Goal: Task Accomplishment & Management: Manage account settings

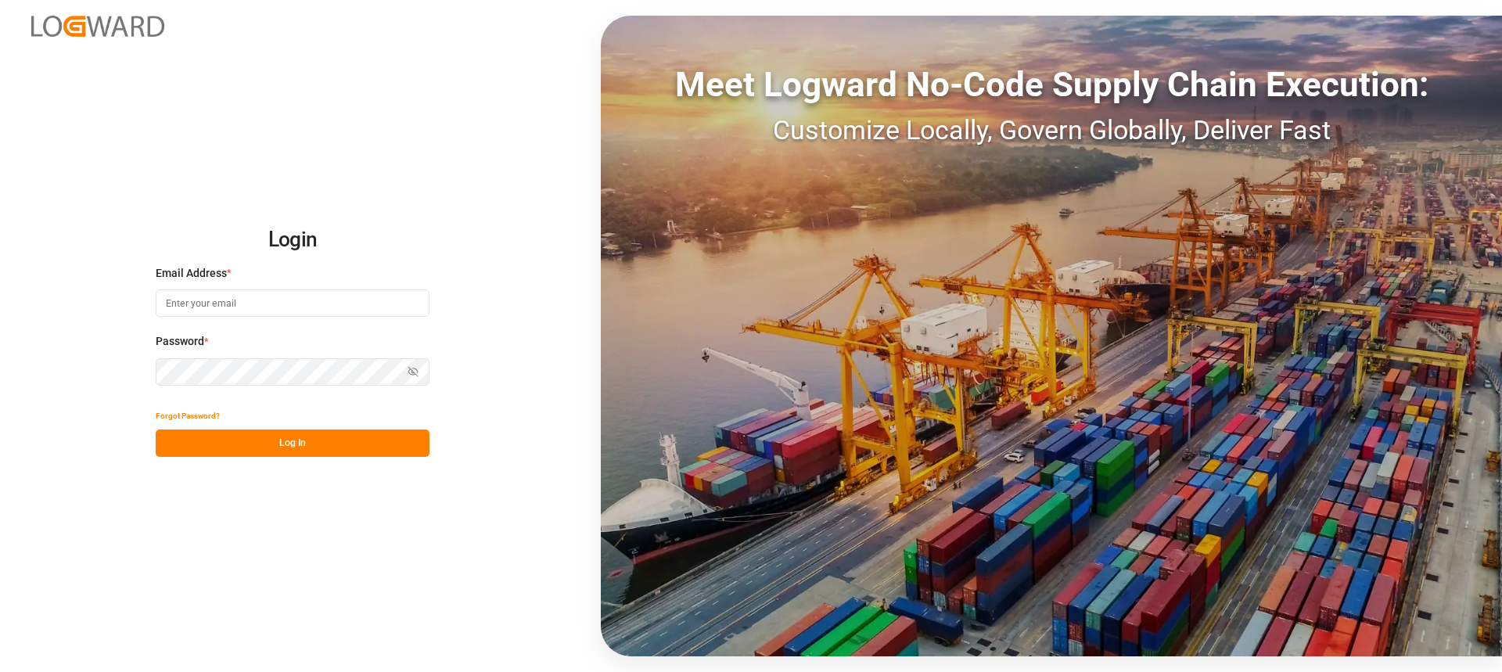
type input "Thorsten.schneider@fiege.com"
click at [375, 443] on button "Log In" at bounding box center [293, 443] width 274 height 27
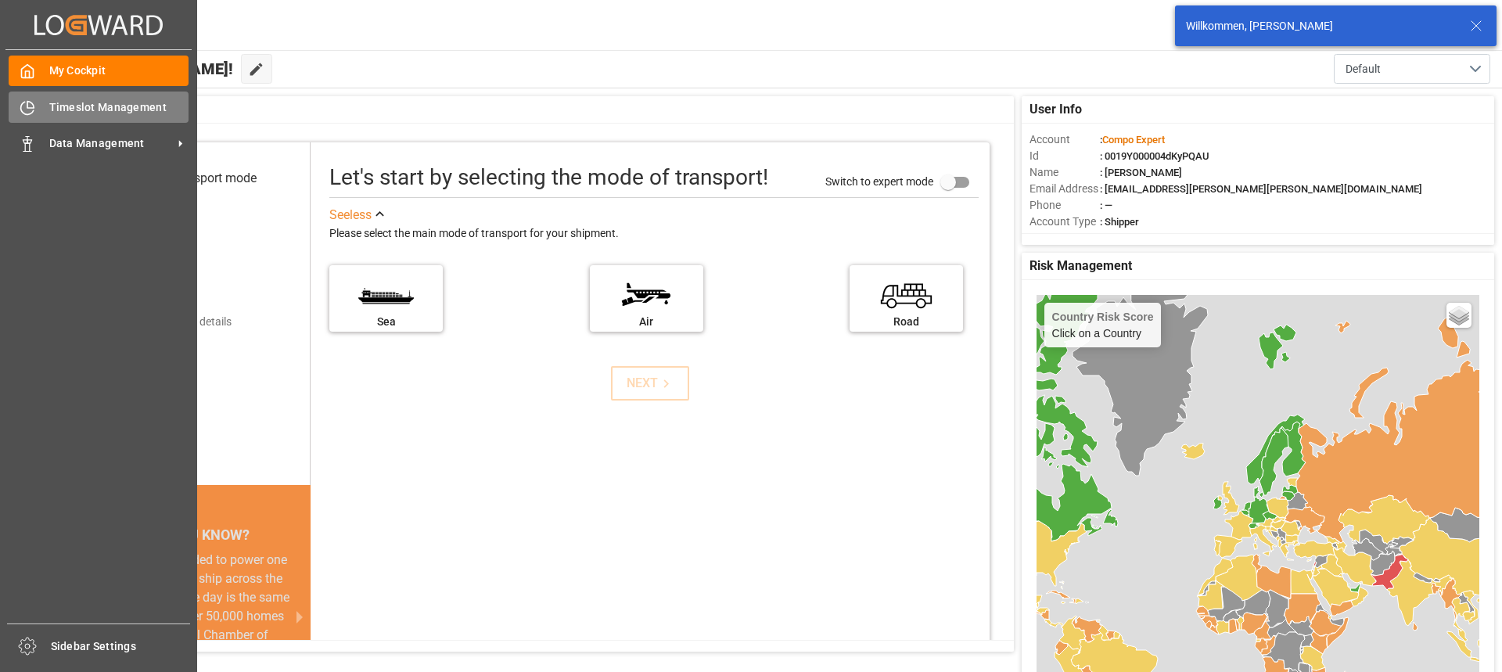
click at [99, 92] on div "Timeslot Management Timeslot Management" at bounding box center [99, 107] width 180 height 31
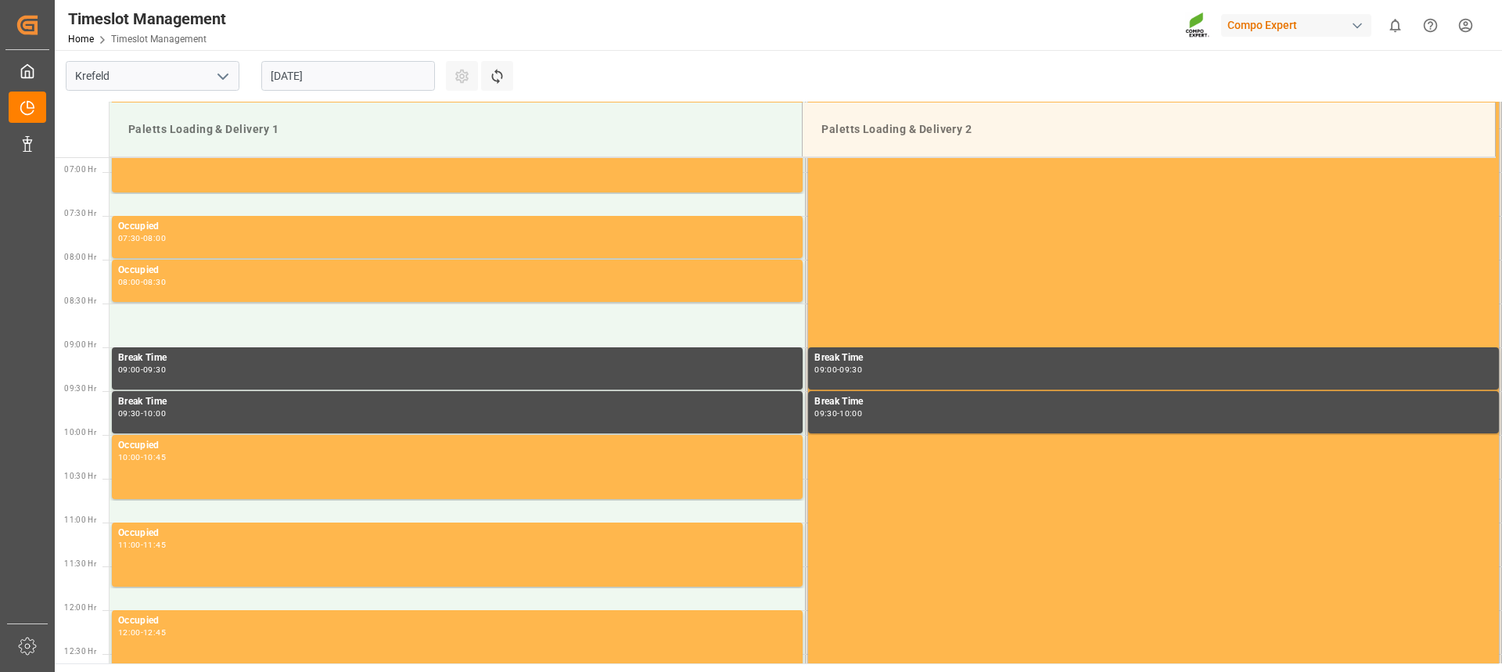
scroll to position [603, 0]
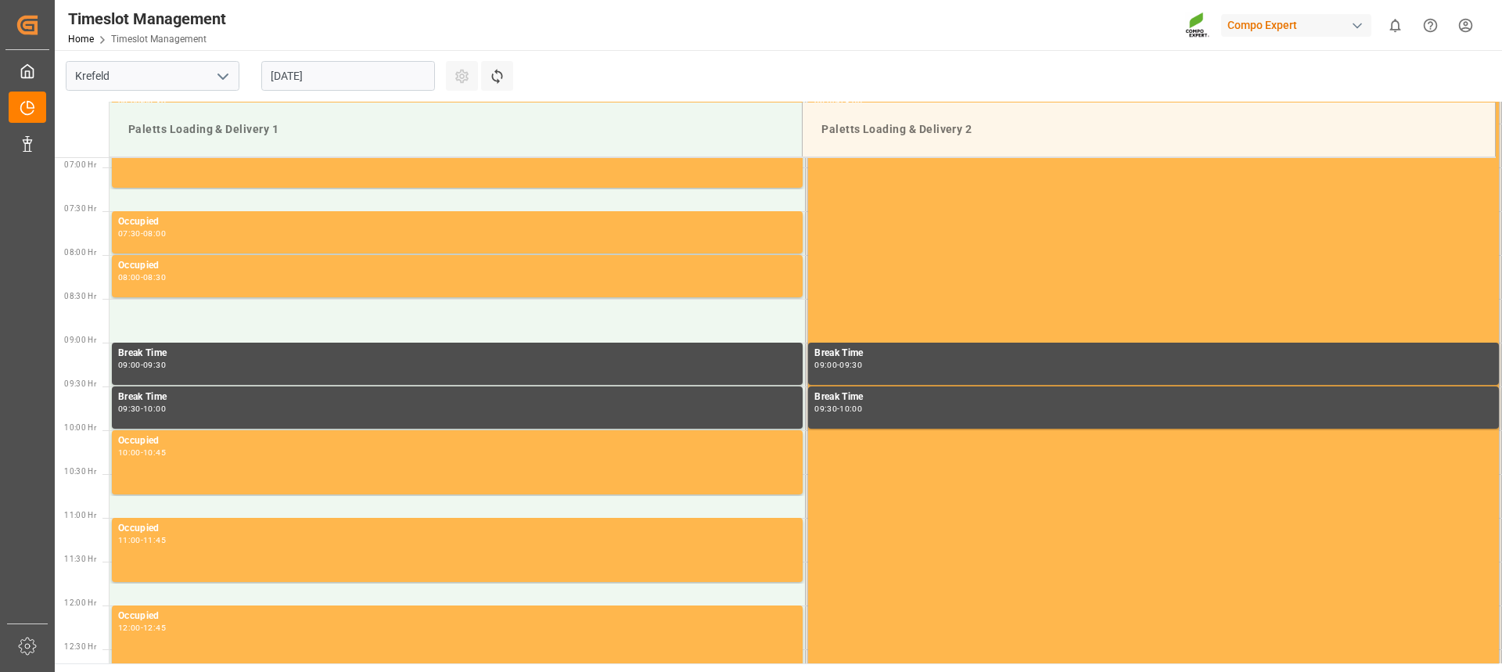
click at [358, 80] on input "[DATE]" at bounding box center [348, 76] width 174 height 30
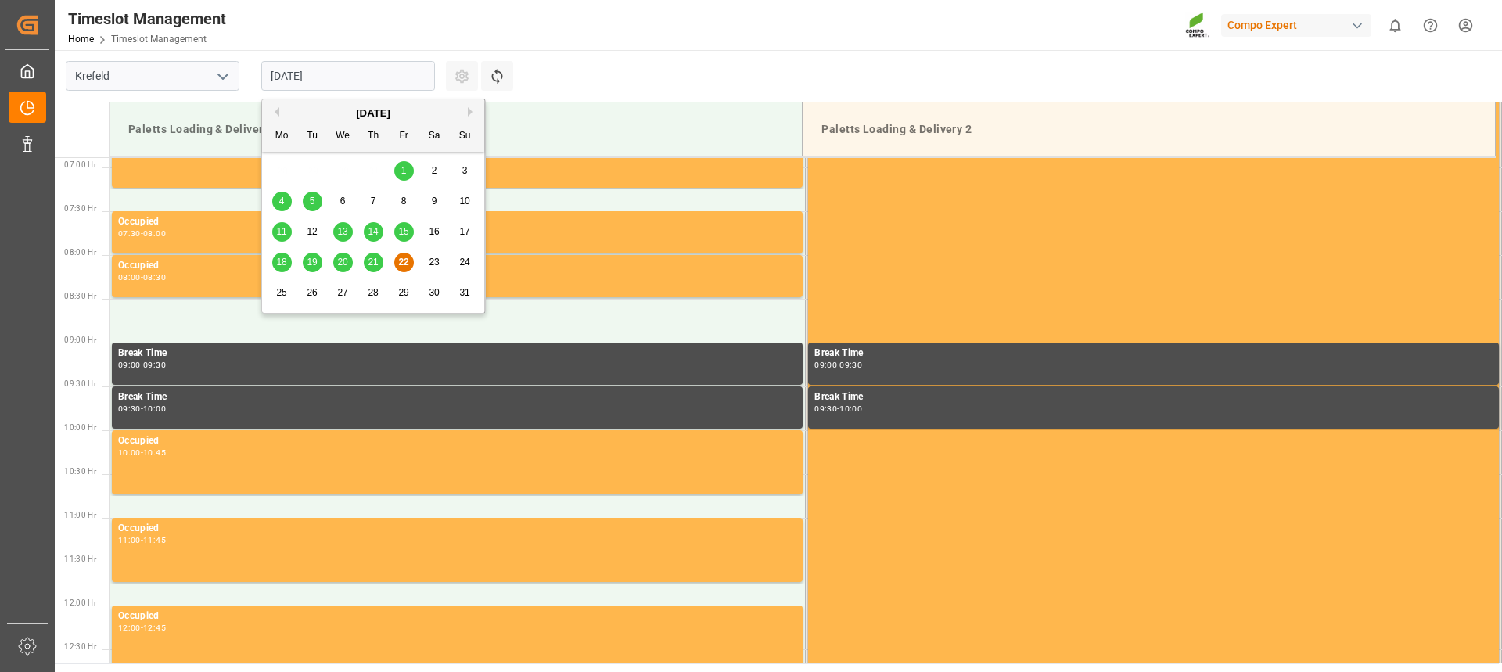
click at [401, 263] on span "22" at bounding box center [403, 262] width 10 height 11
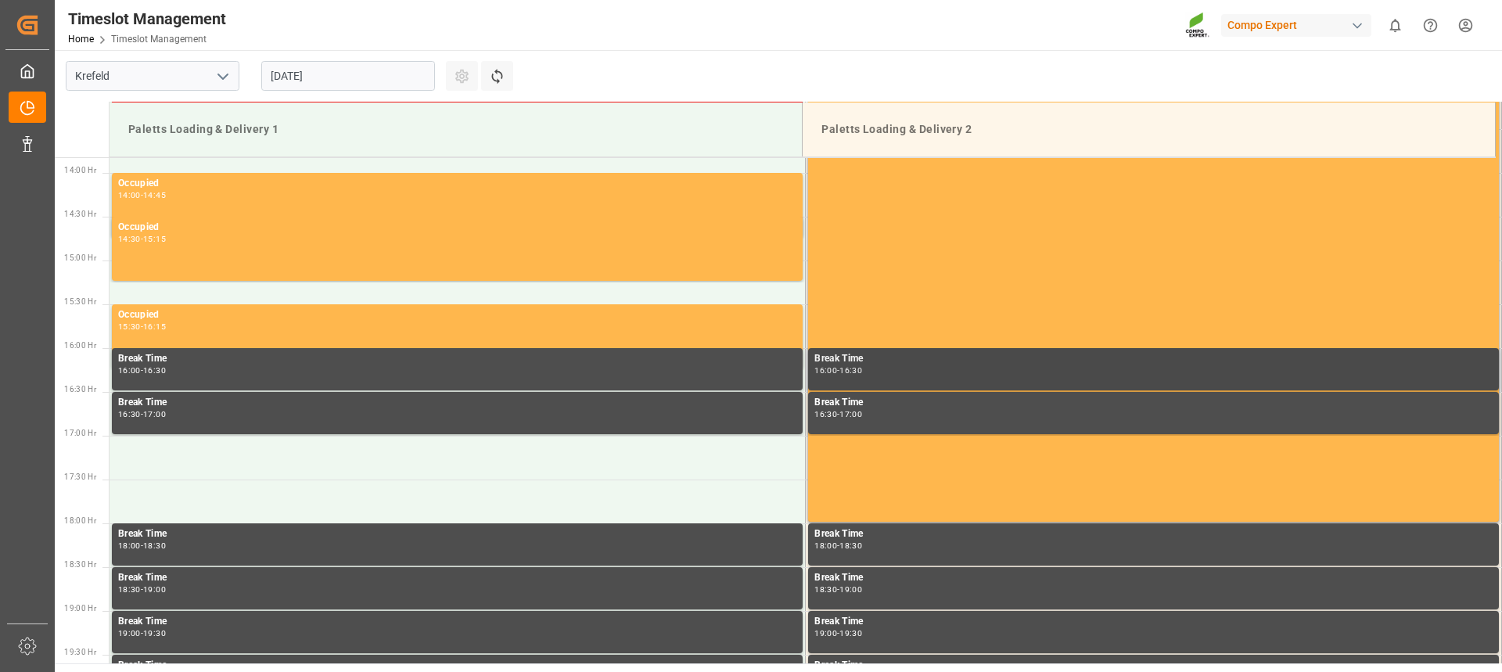
scroll to position [1307, 0]
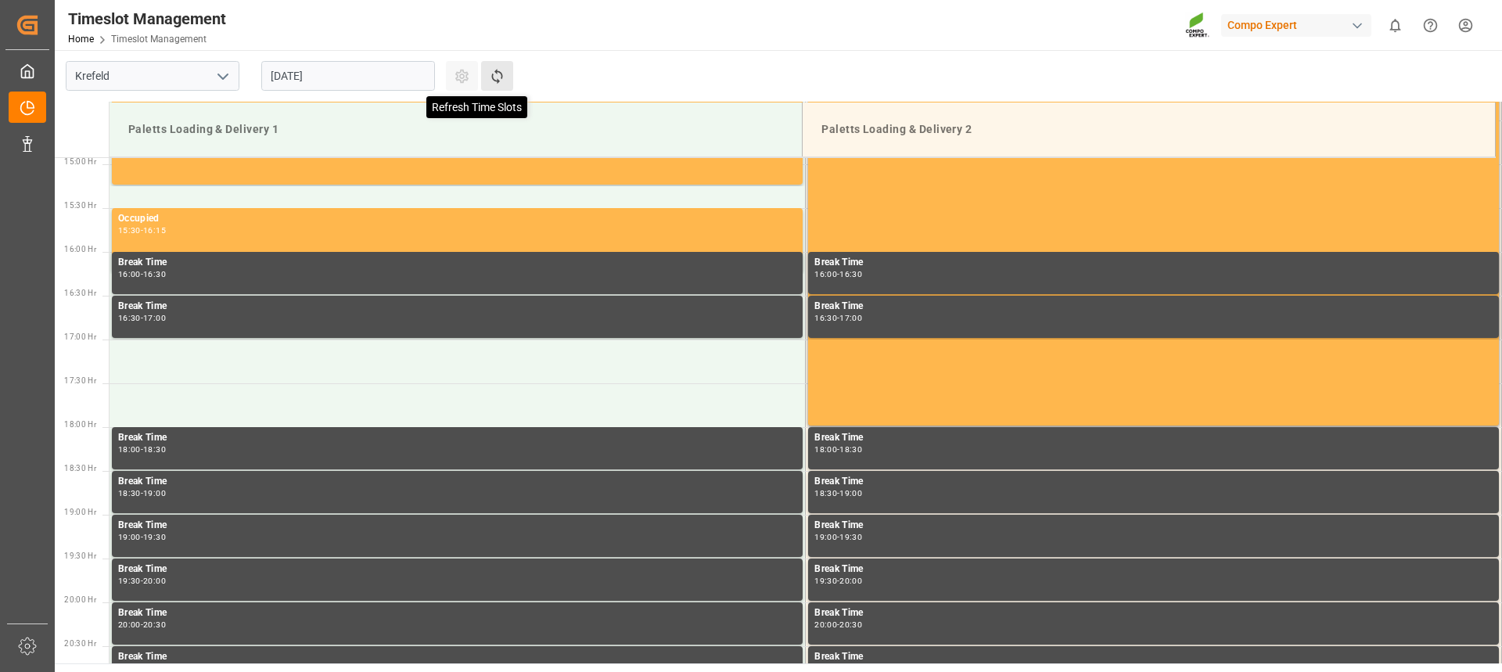
click at [497, 74] on icon at bounding box center [496, 76] width 11 height 15
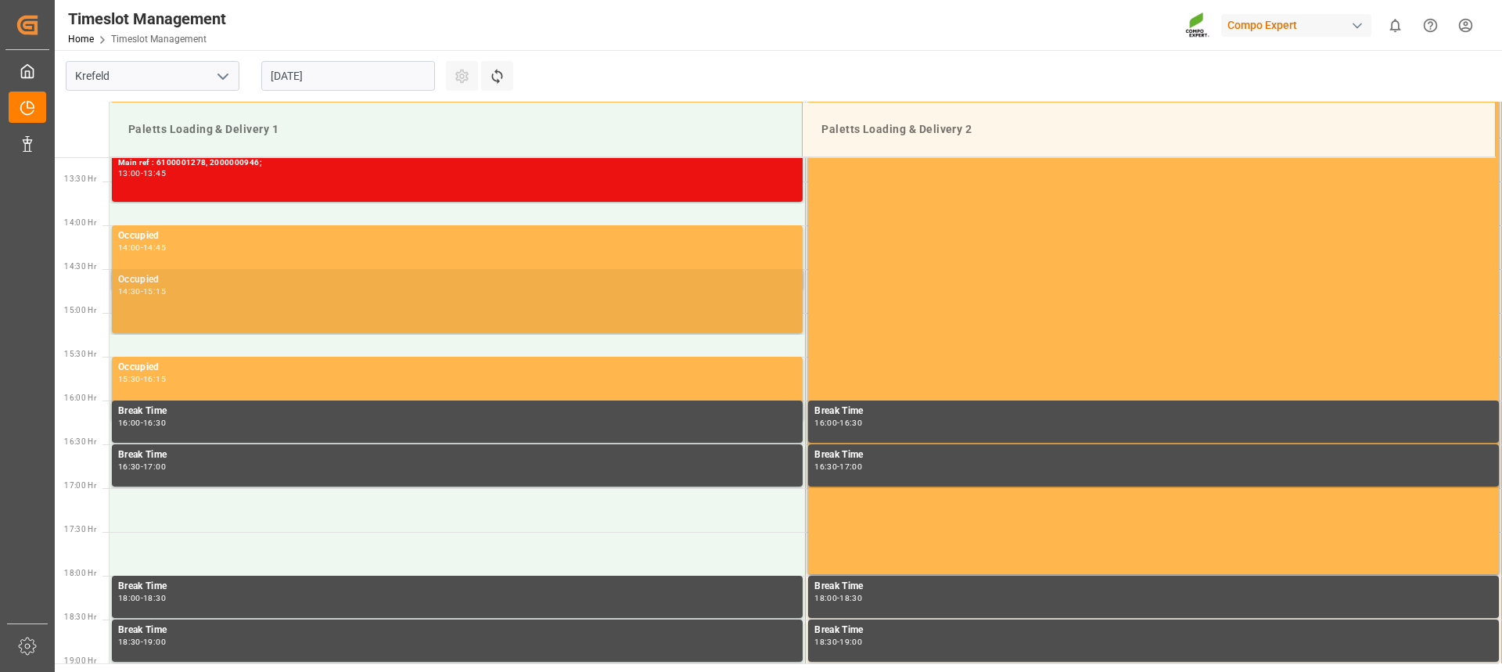
scroll to position [1160, 0]
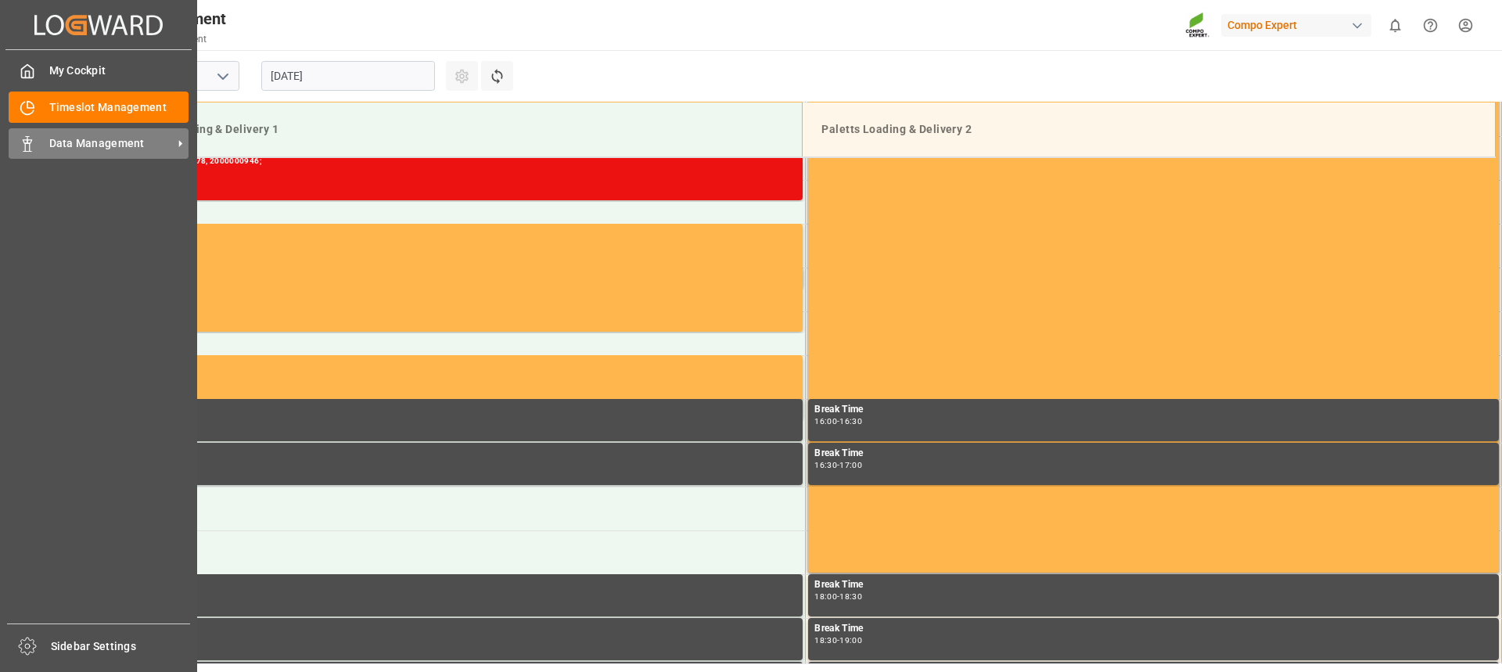
click at [40, 154] on div "Data Management Data Management" at bounding box center [99, 143] width 180 height 31
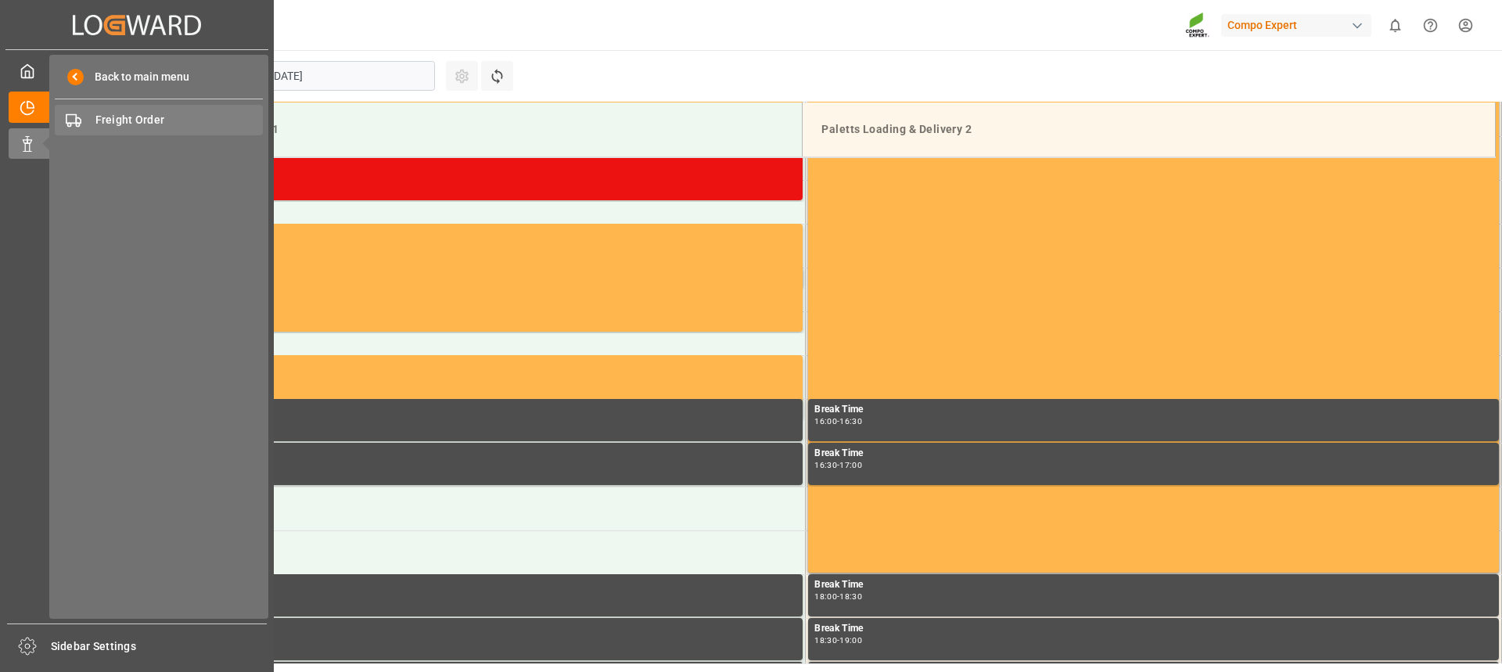
click at [113, 125] on span "Freight Order" at bounding box center [179, 120] width 168 height 16
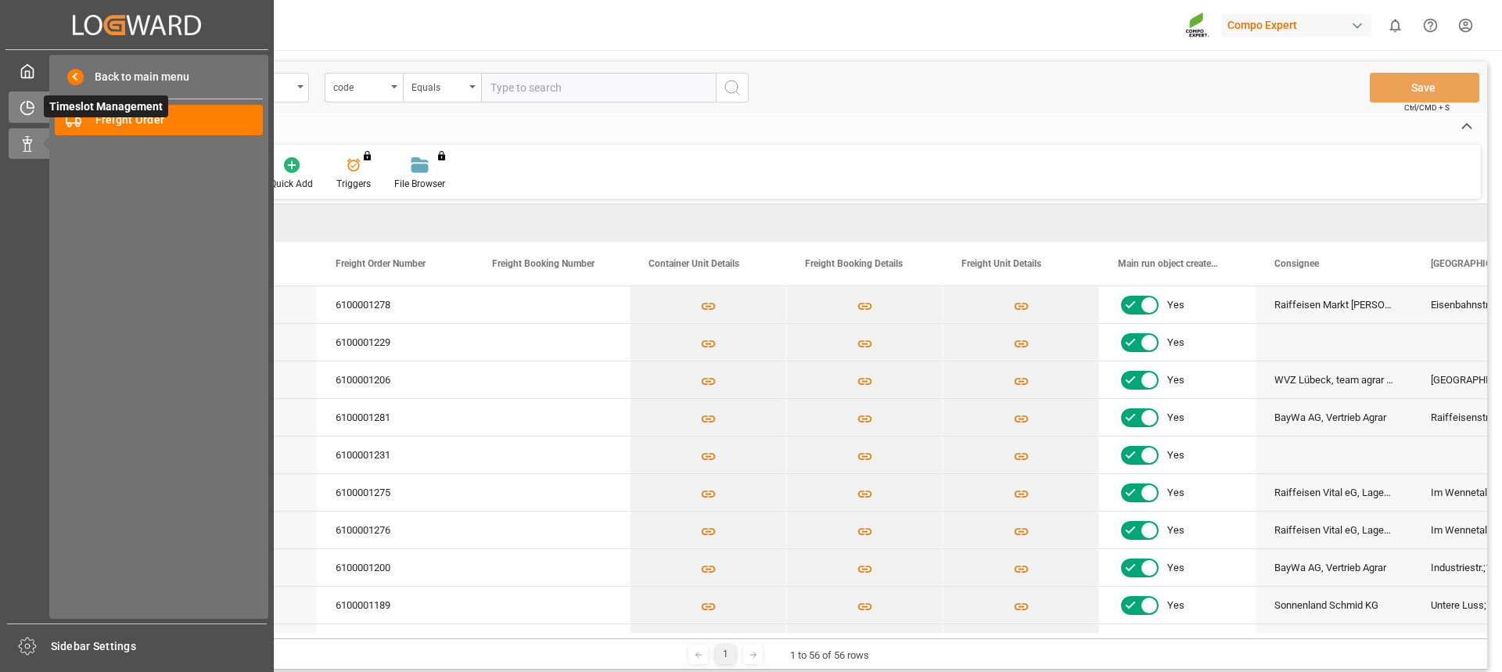
click at [28, 113] on icon at bounding box center [28, 108] width 16 height 16
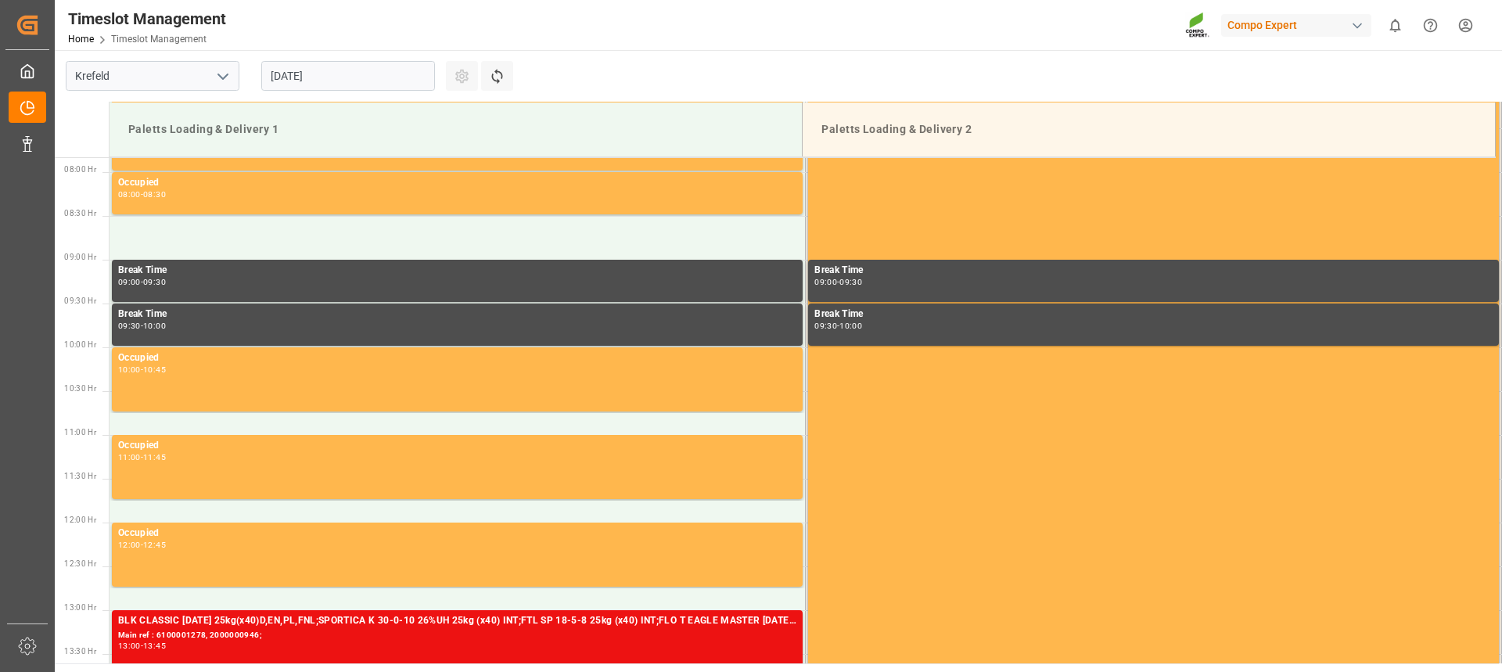
click at [347, 76] on input "[DATE]" at bounding box center [348, 76] width 174 height 30
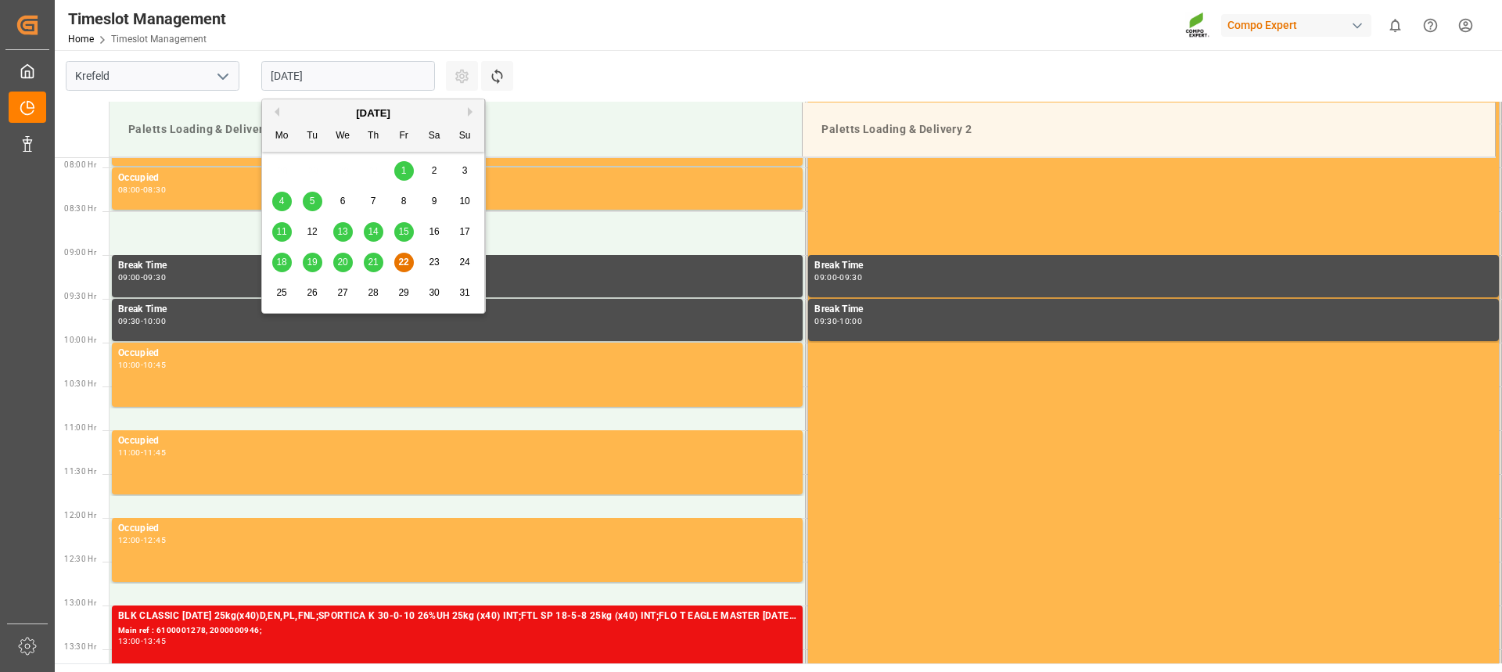
click at [402, 262] on span "22" at bounding box center [403, 262] width 10 height 11
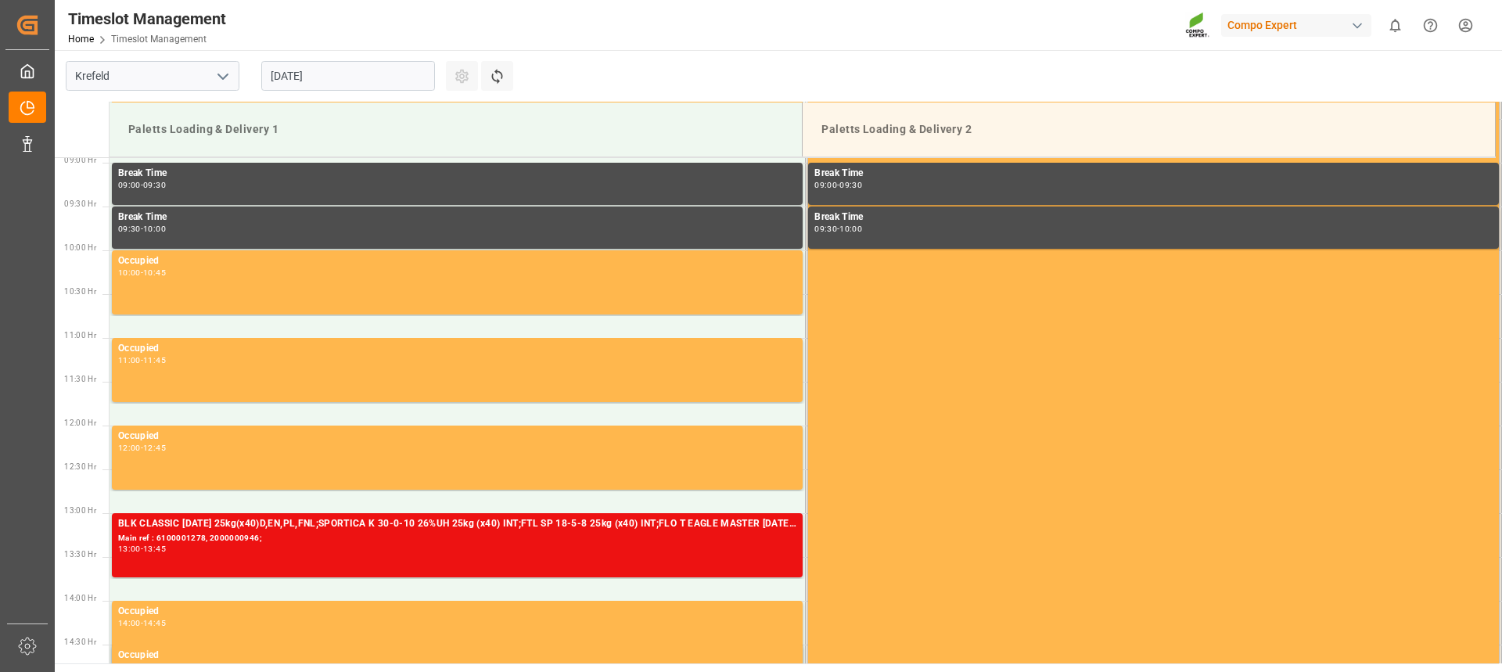
scroll to position [1160, 0]
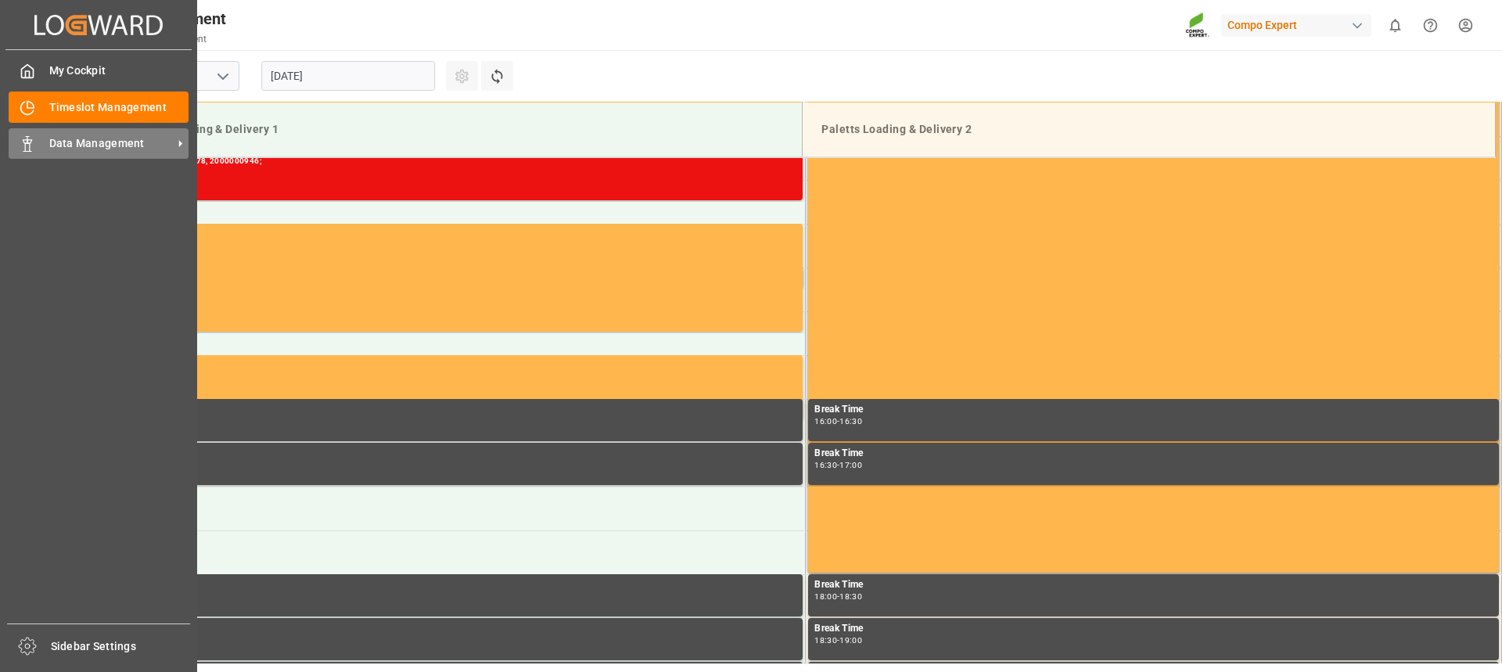
click at [31, 137] on icon at bounding box center [28, 144] width 16 height 16
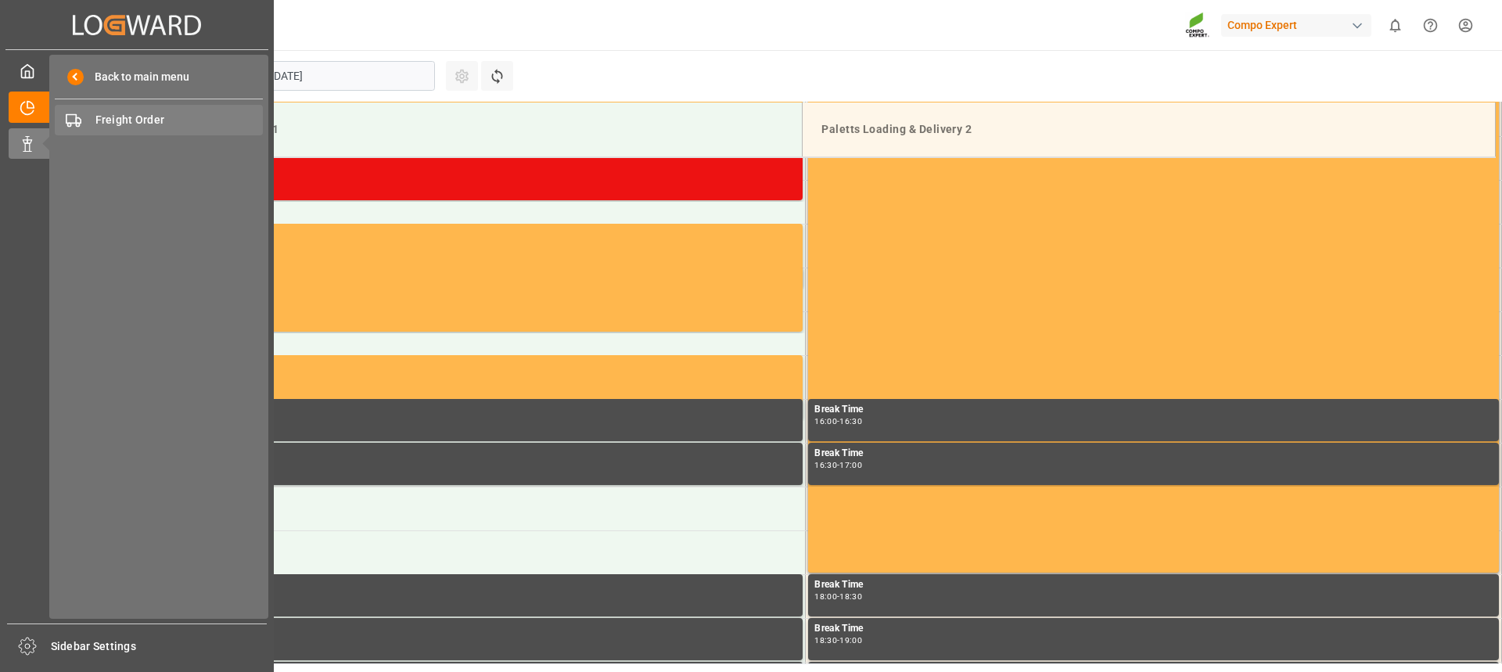
click at [132, 122] on span "Freight Order" at bounding box center [179, 120] width 168 height 16
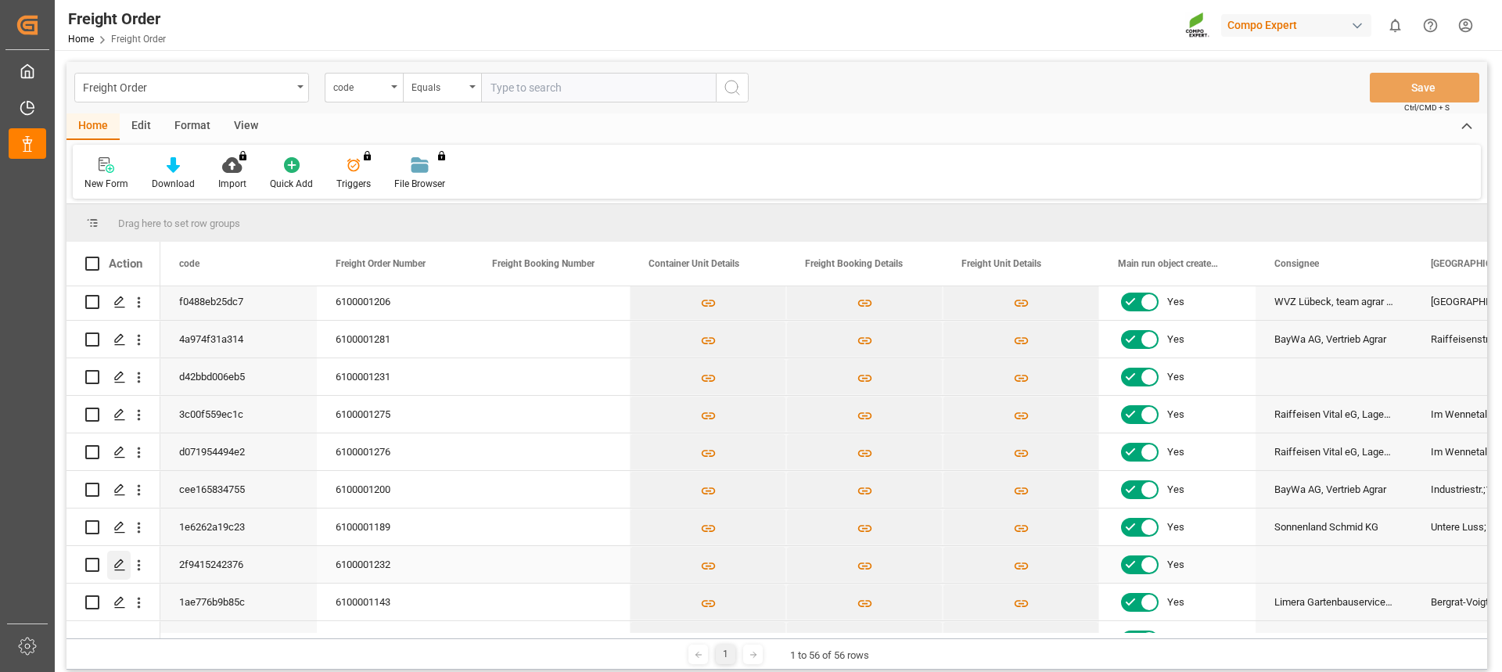
click at [118, 574] on div "Press SPACE to select this row." at bounding box center [118, 565] width 23 height 29
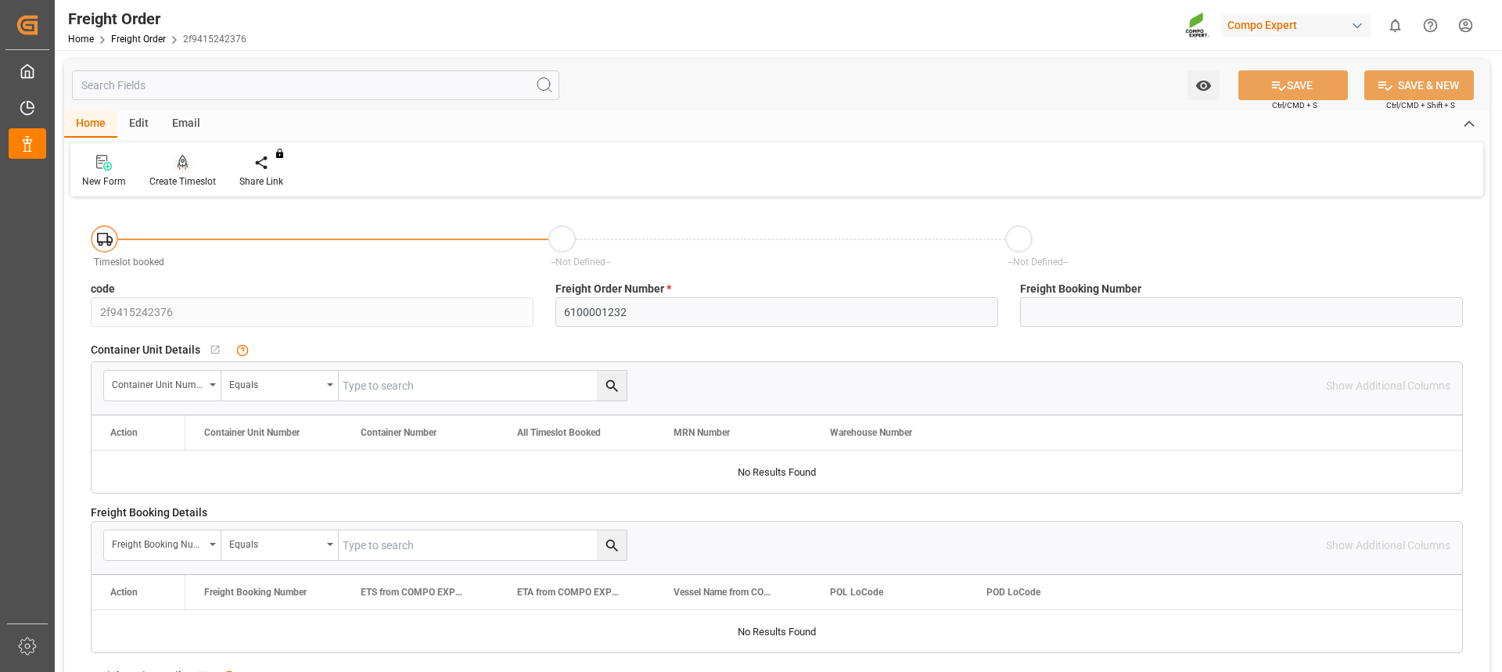
click at [189, 164] on div at bounding box center [182, 162] width 67 height 16
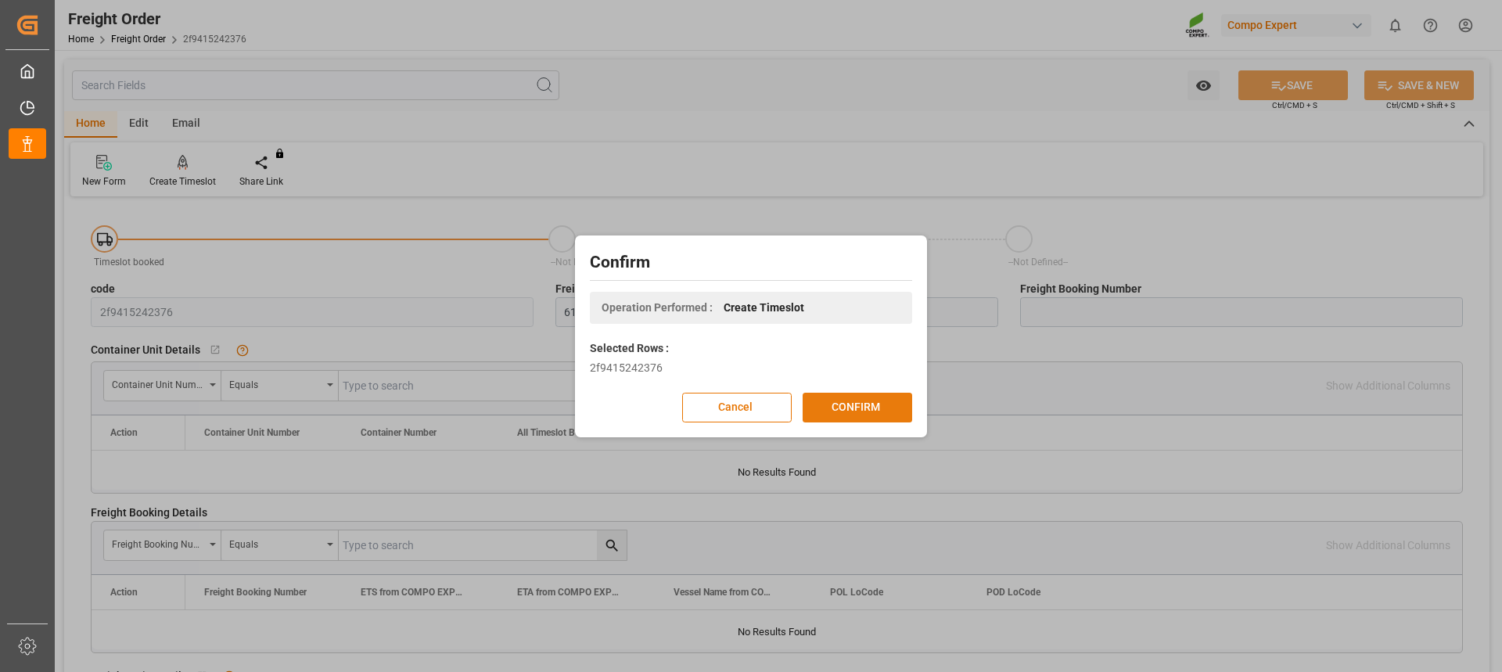
click at [865, 401] on button "CONFIRM" at bounding box center [858, 408] width 110 height 30
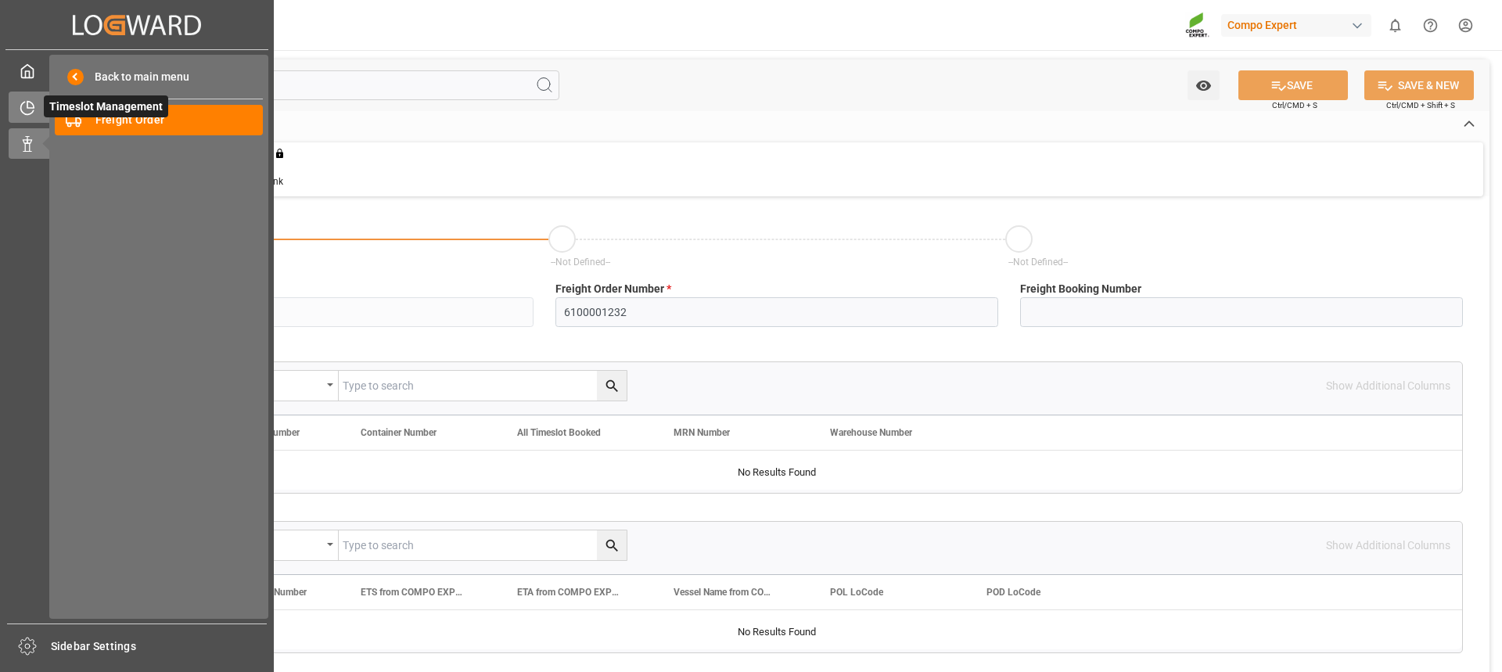
click at [24, 100] on icon at bounding box center [28, 108] width 16 height 16
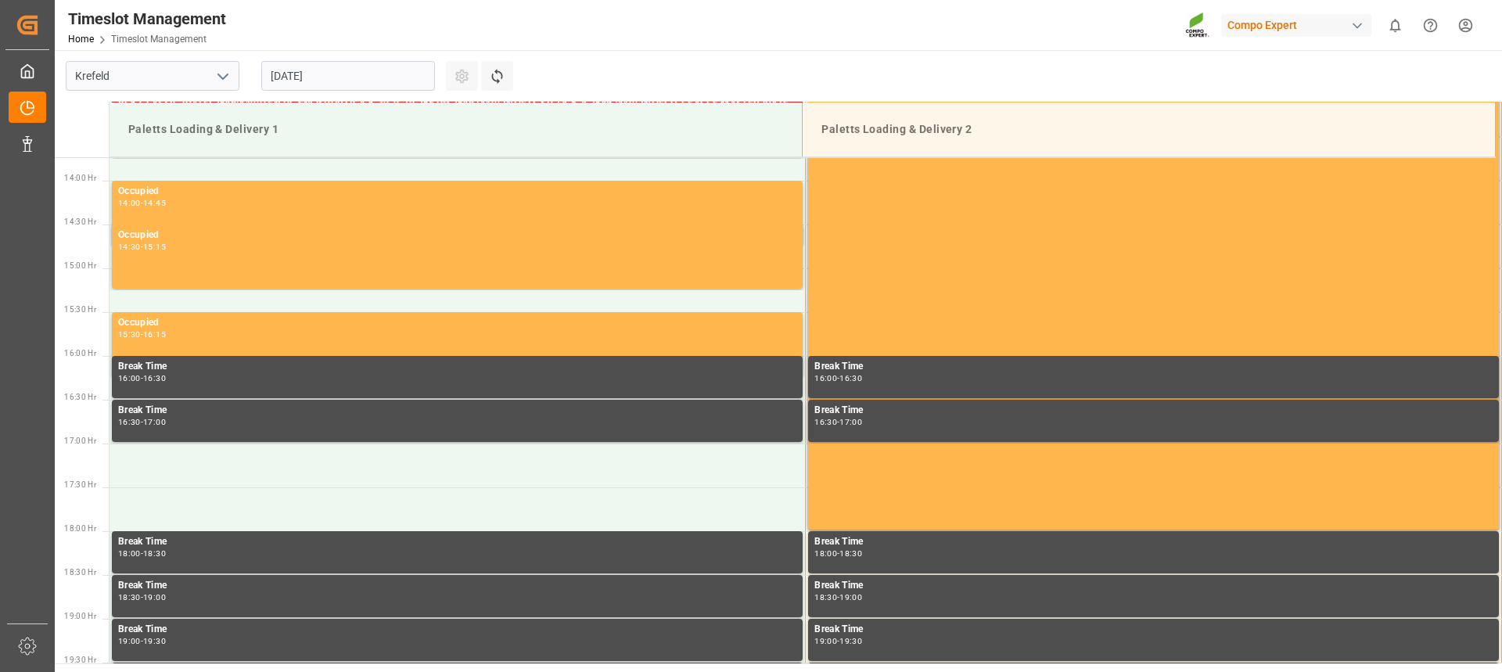
scroll to position [1239, 0]
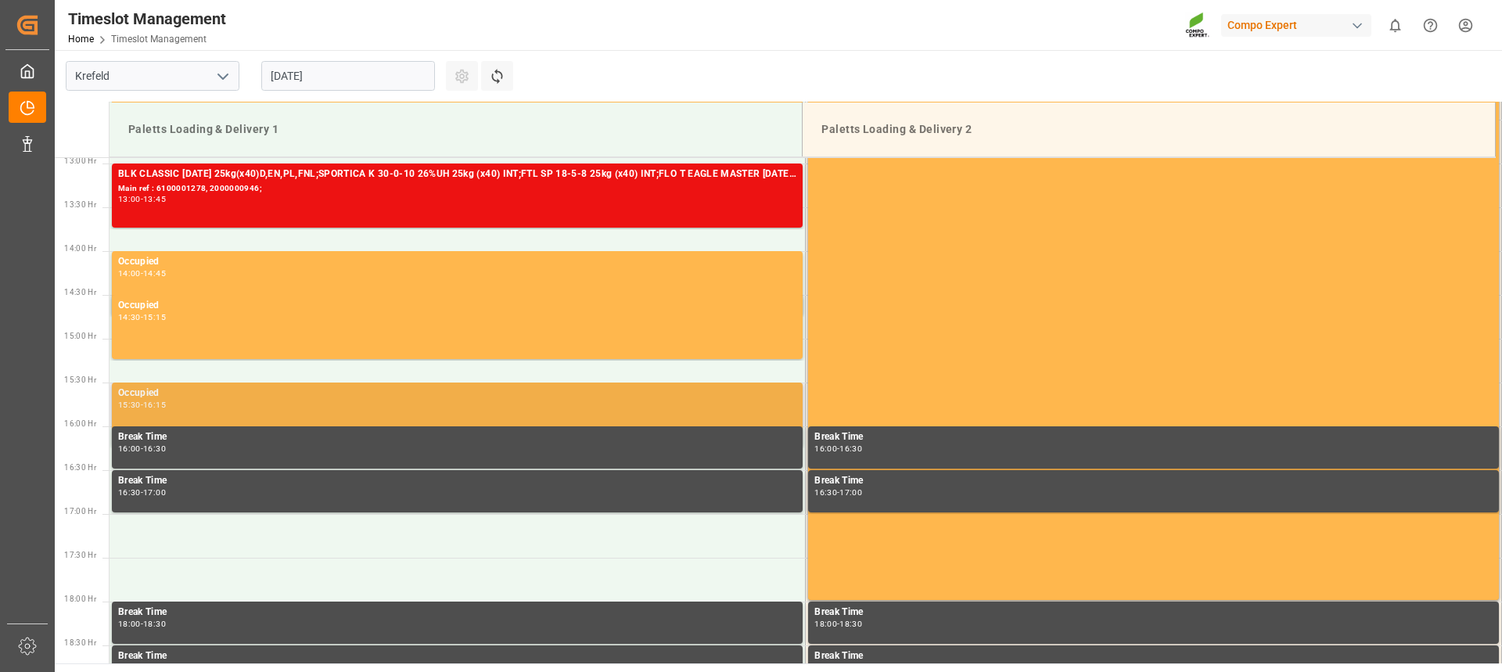
scroll to position [1160, 0]
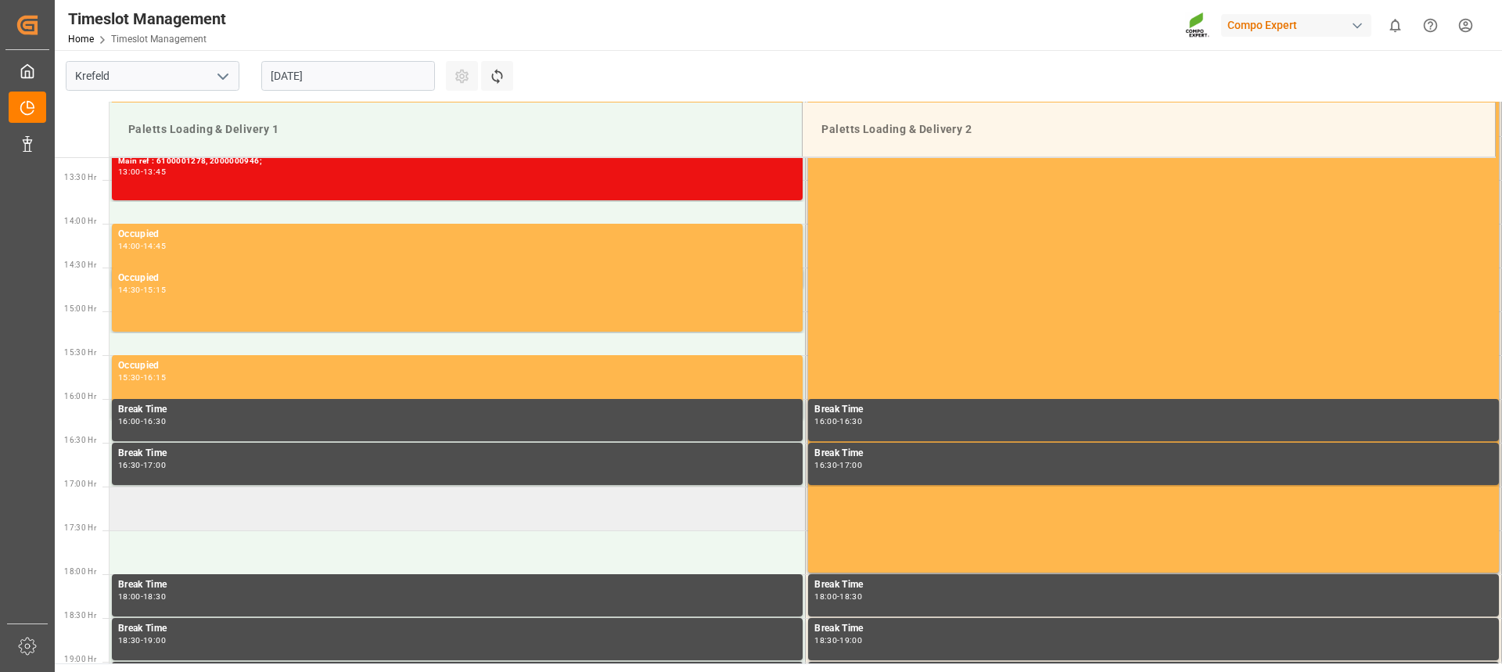
click at [336, 507] on td at bounding box center [458, 509] width 696 height 44
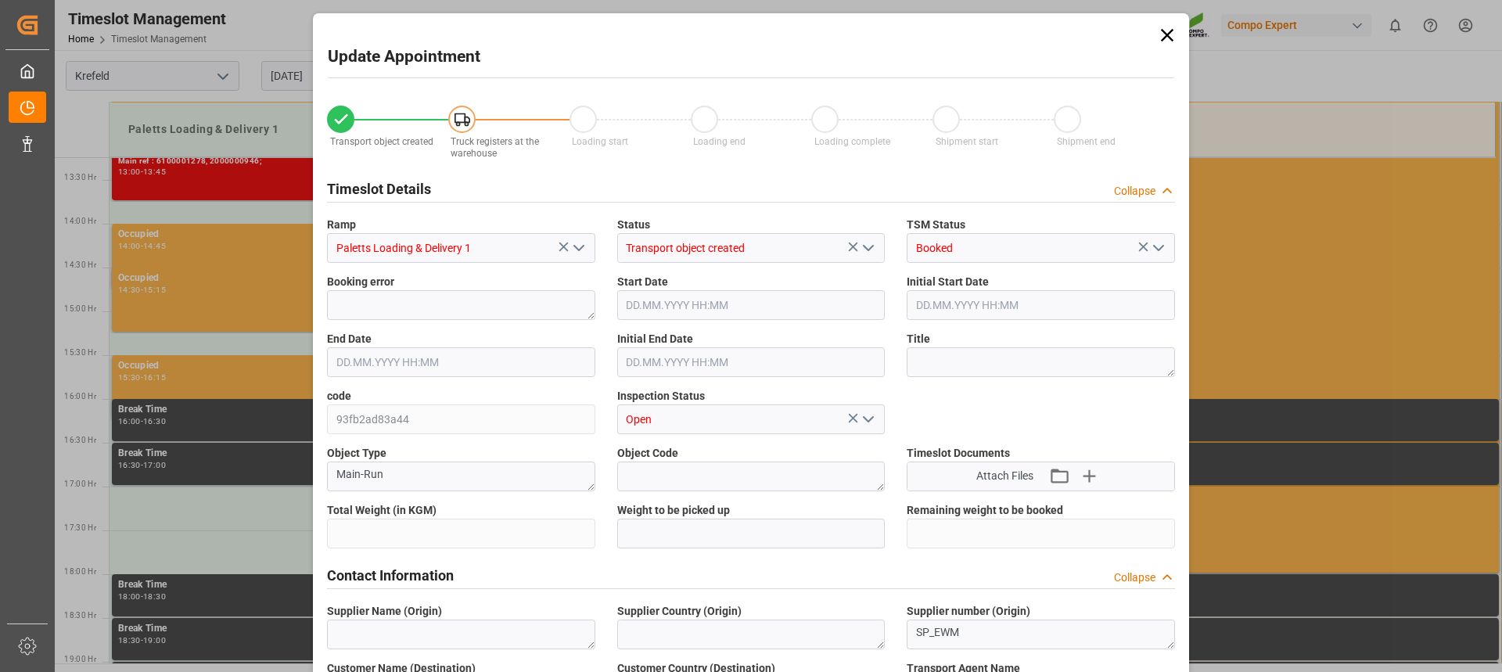
type input "24569.6"
type input "0"
type input "[DATE] 17:00"
type input "[DATE] 17:30"
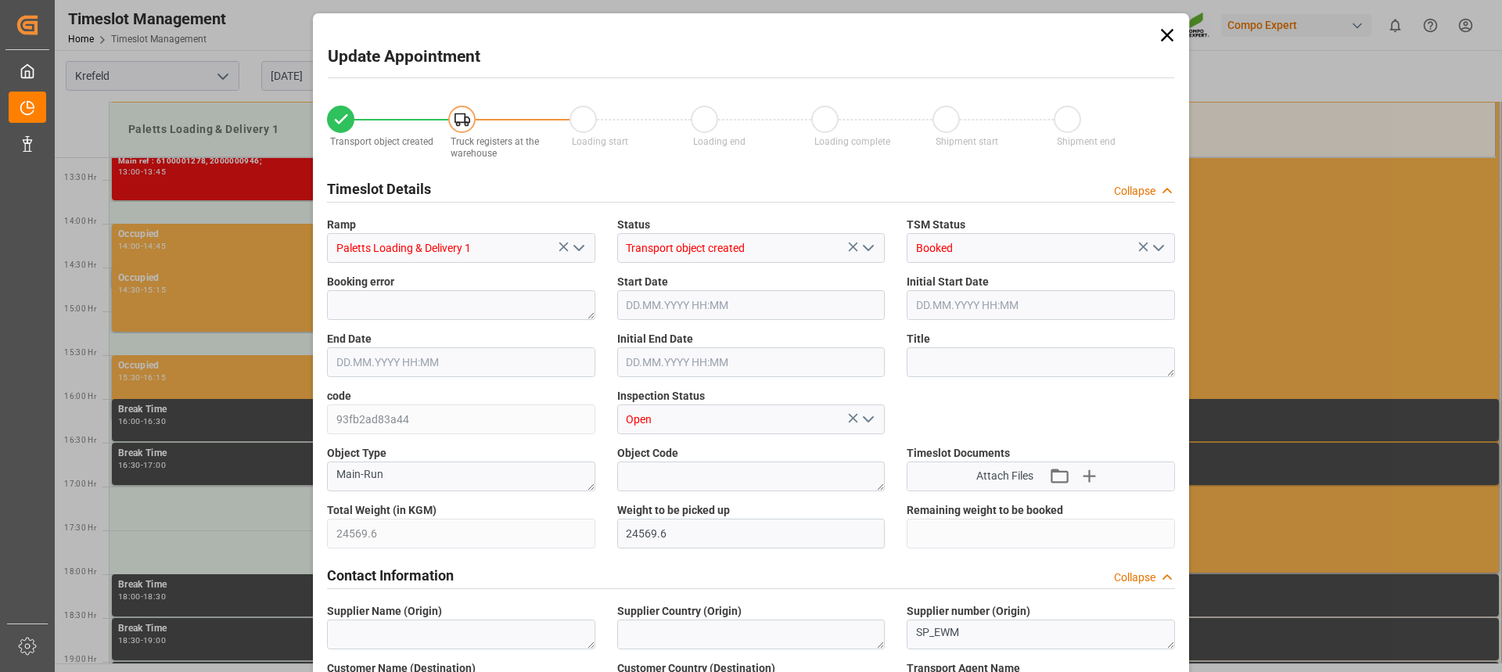
type input "[DATE] 14:48"
type input "[DATE] 07:14"
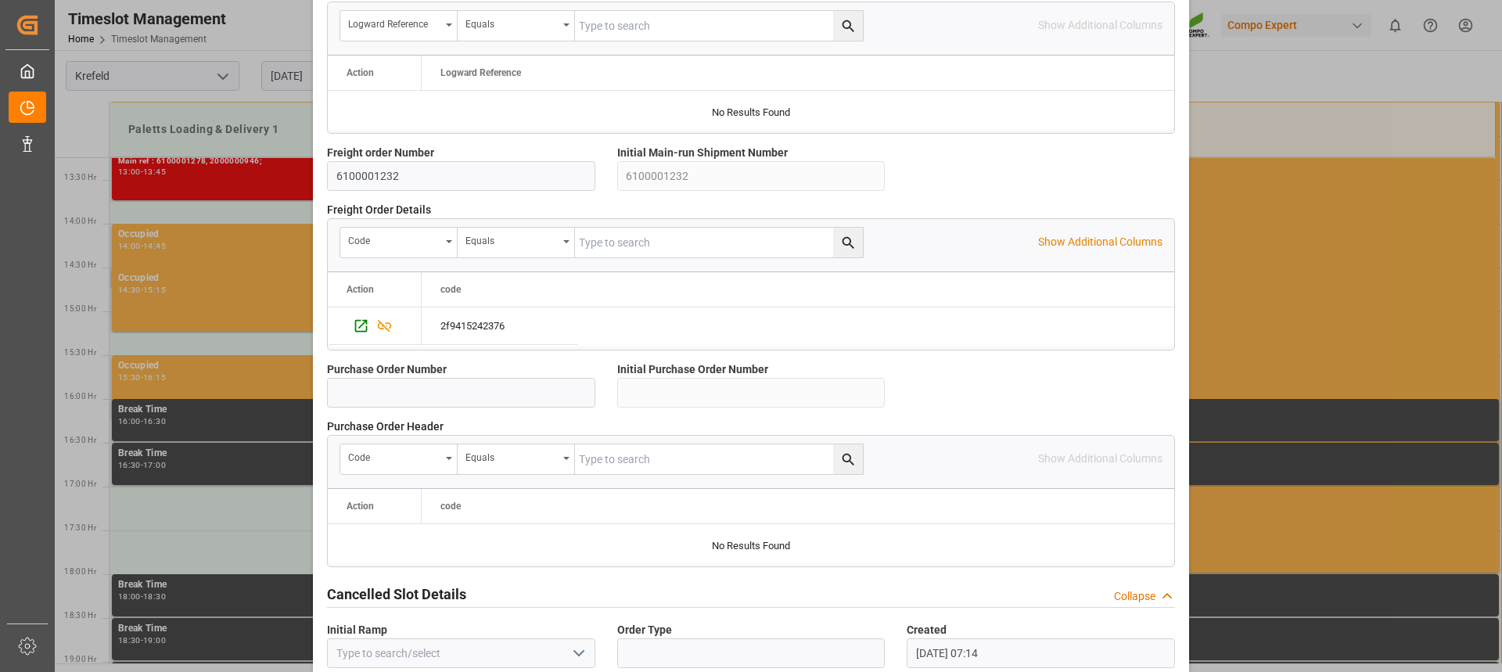
scroll to position [1395, 0]
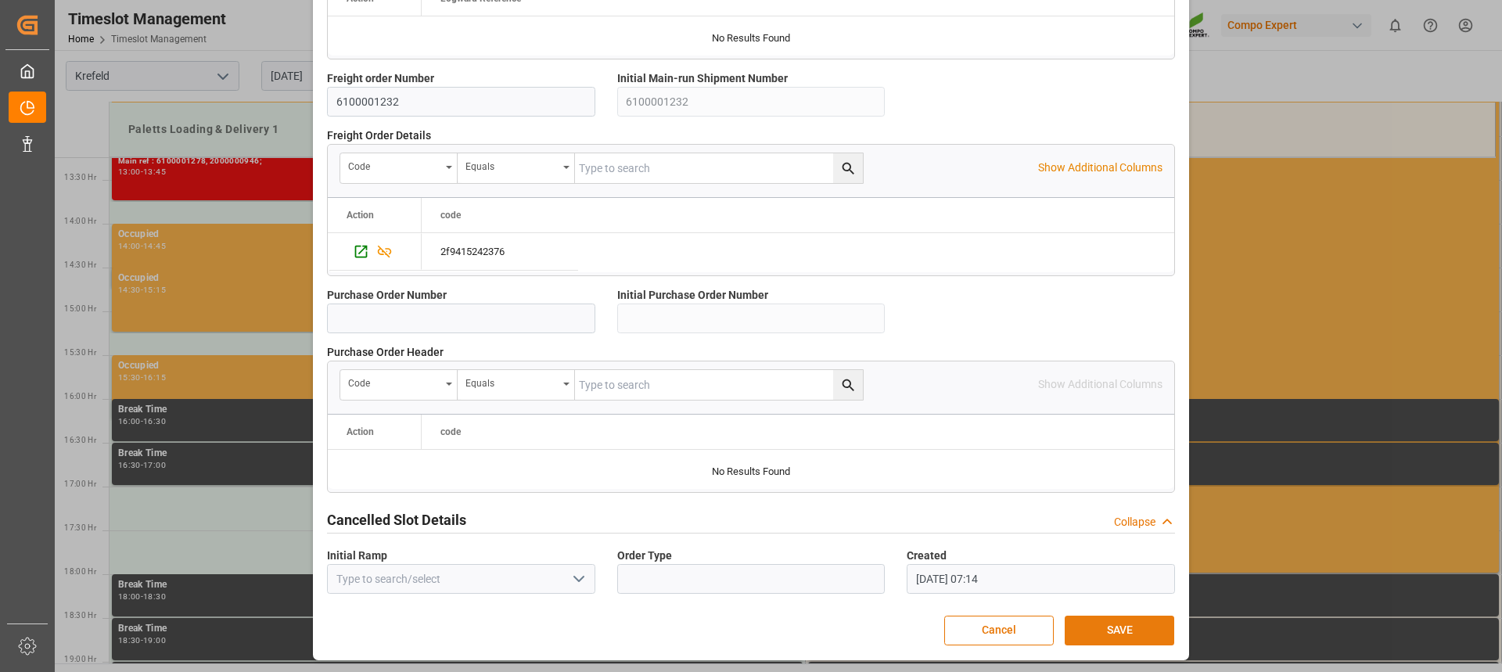
click at [1089, 624] on button "SAVE" at bounding box center [1120, 631] width 110 height 30
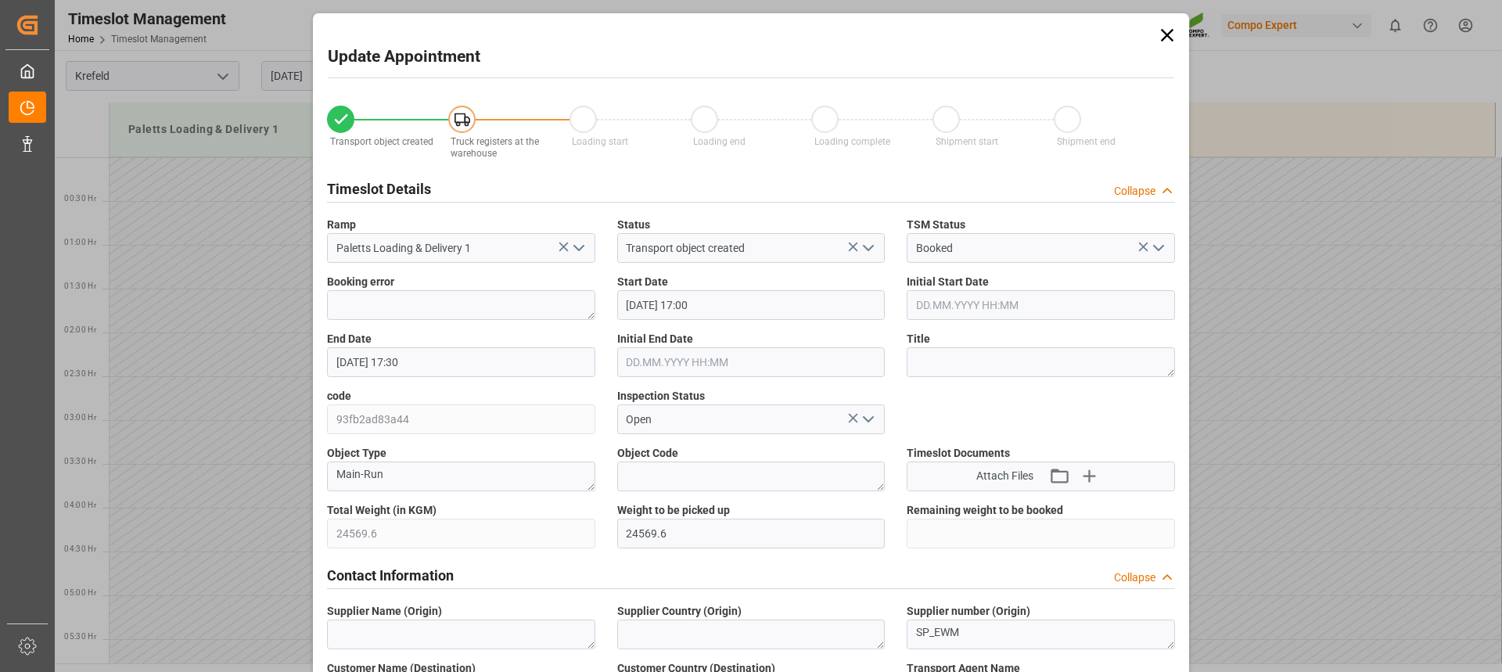
click at [1160, 37] on icon at bounding box center [1167, 35] width 22 height 22
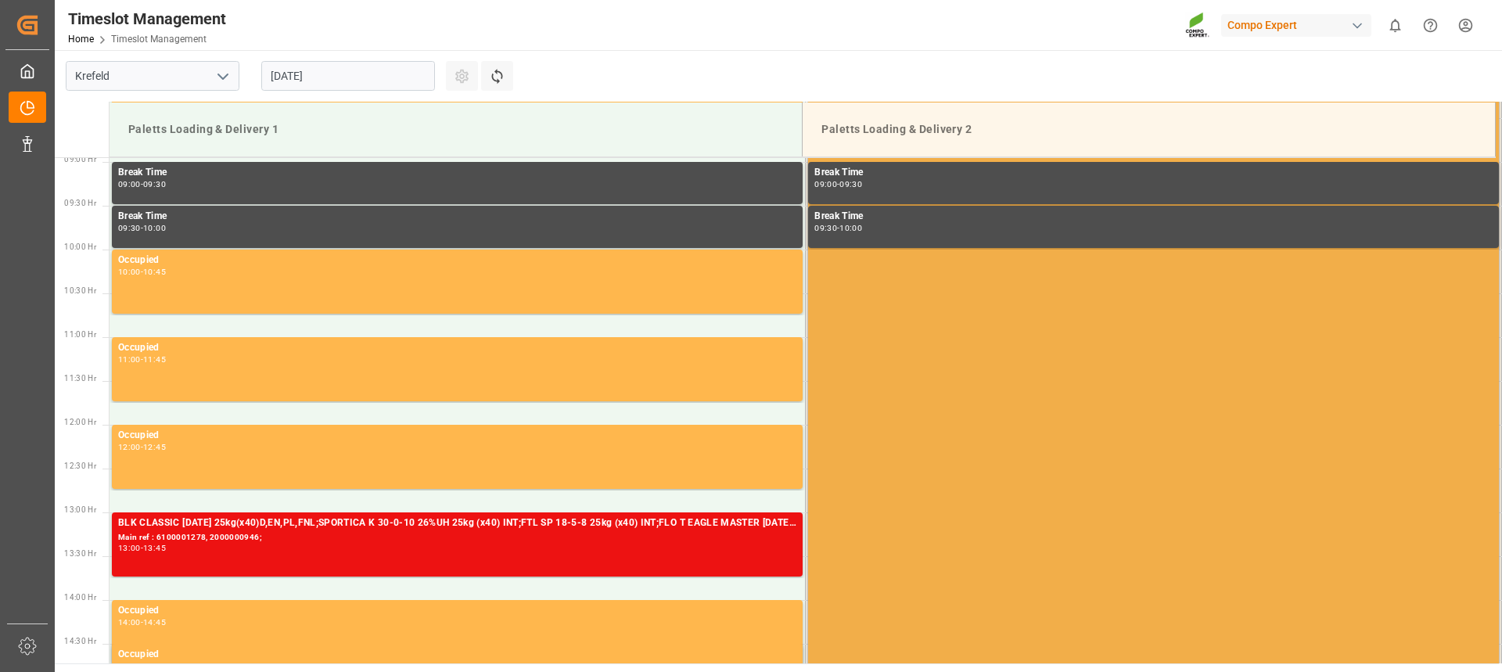
scroll to position [1095, 0]
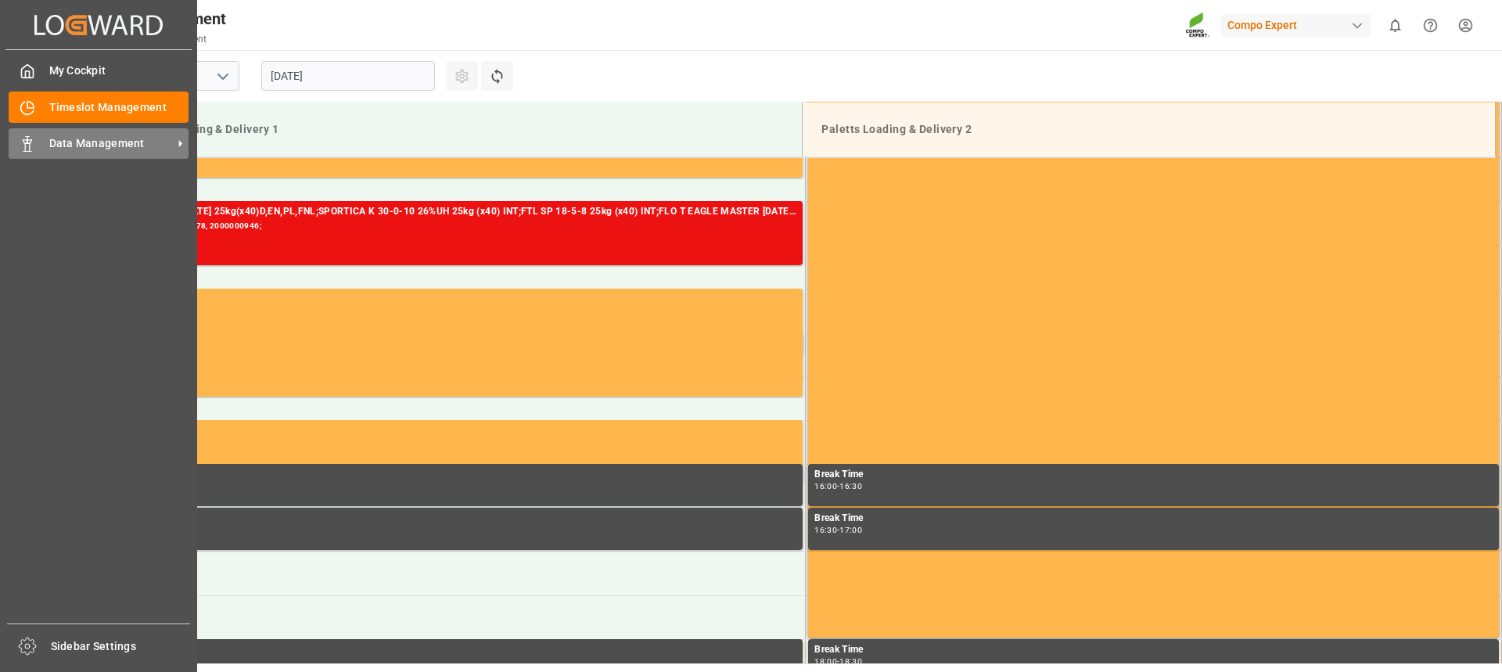
click at [34, 150] on icon at bounding box center [28, 144] width 16 height 16
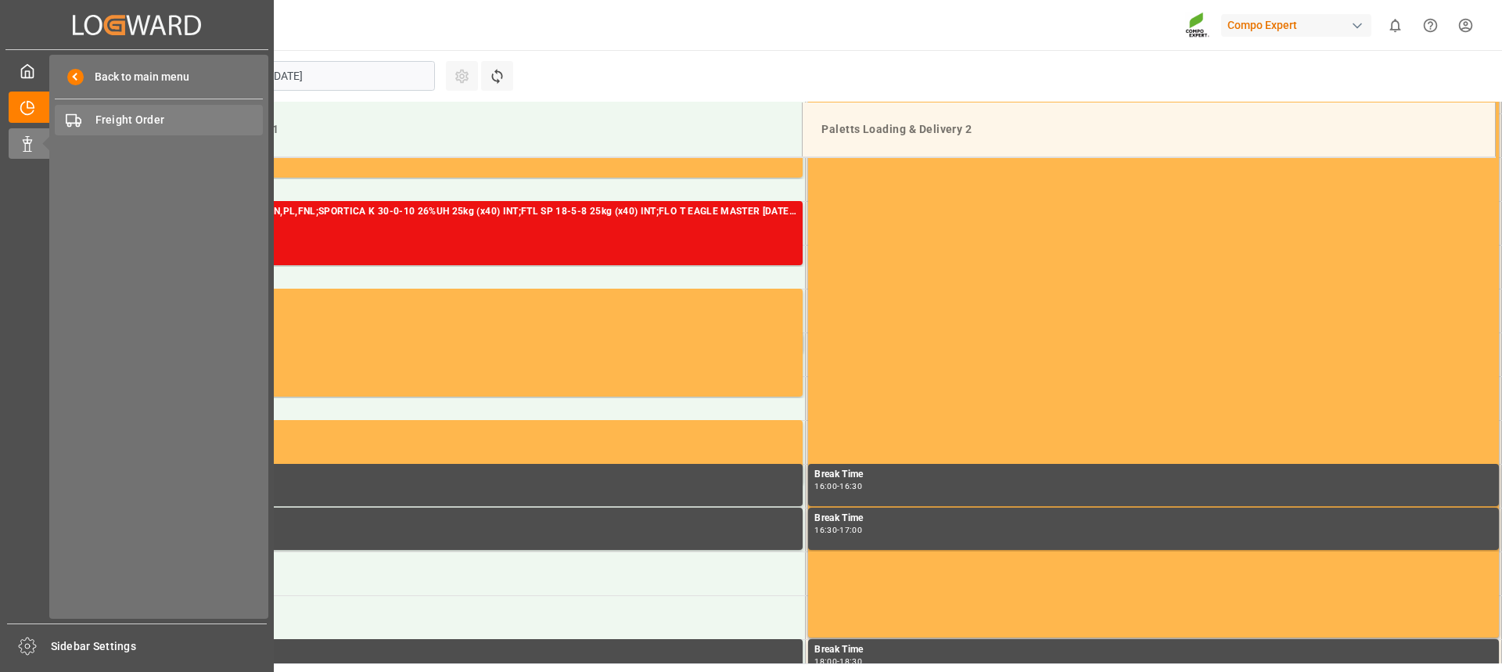
click at [134, 126] on span "Freight Order" at bounding box center [179, 120] width 168 height 16
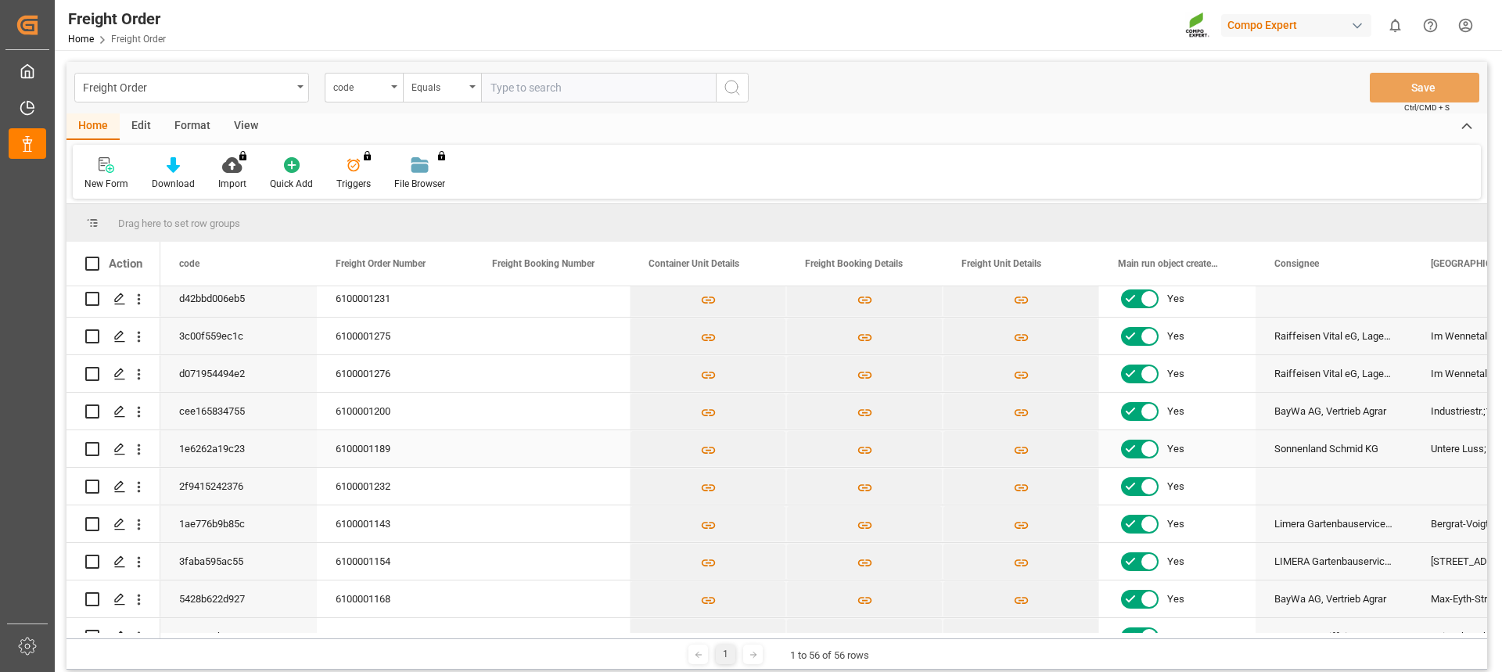
scroll to position [235, 0]
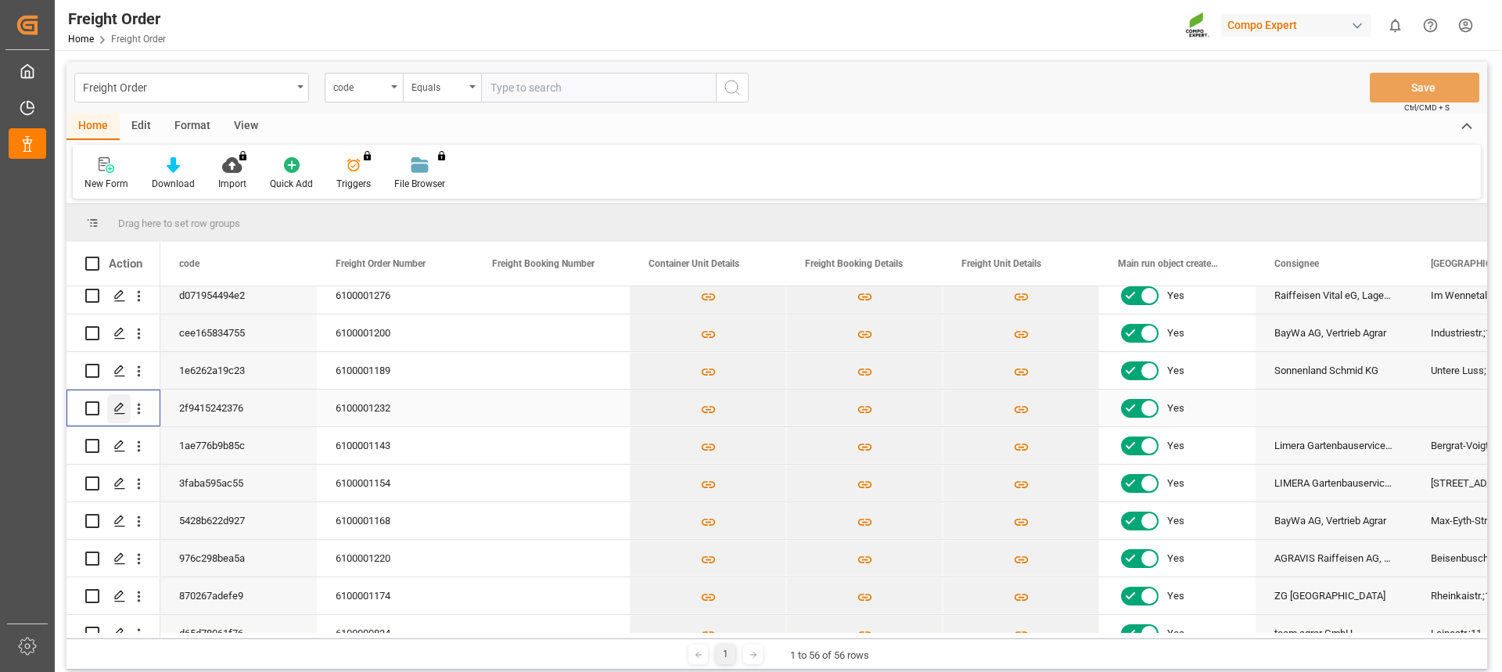
click at [121, 415] on icon "Press SPACE to select this row." at bounding box center [119, 408] width 13 height 13
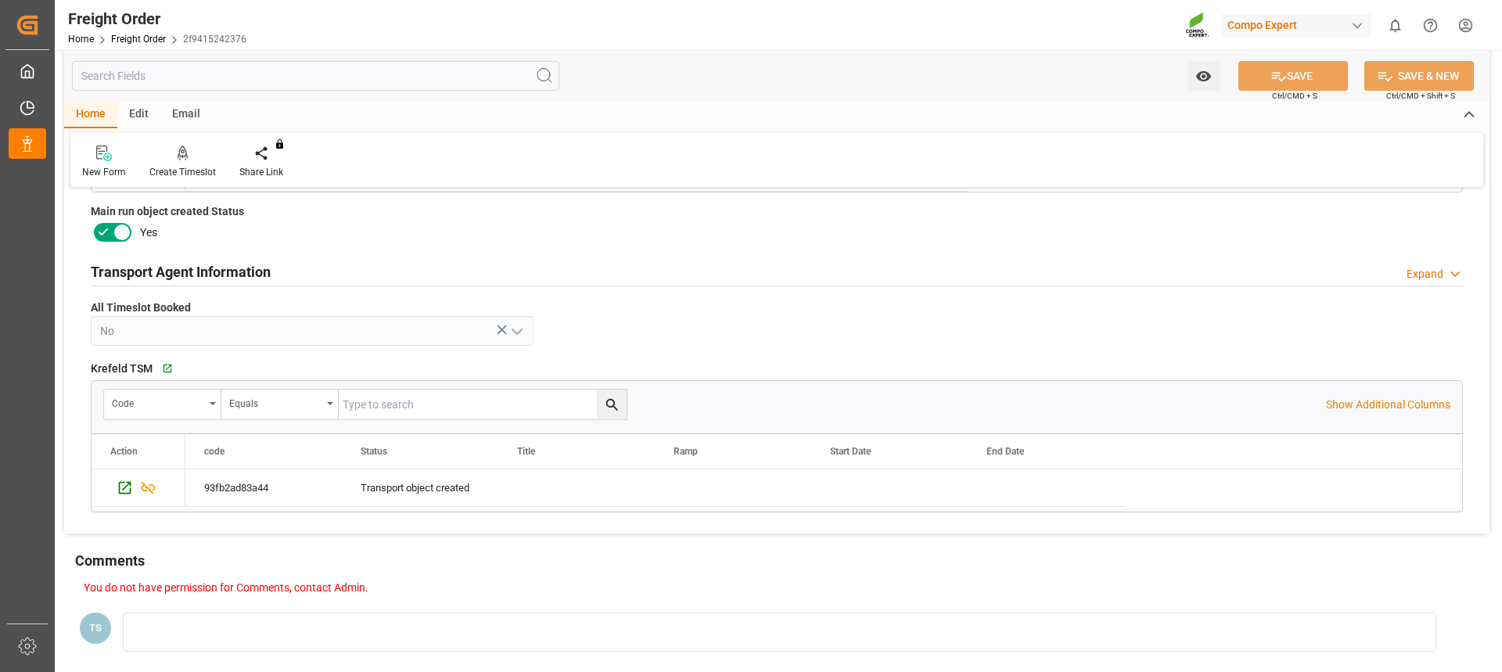
scroll to position [704, 0]
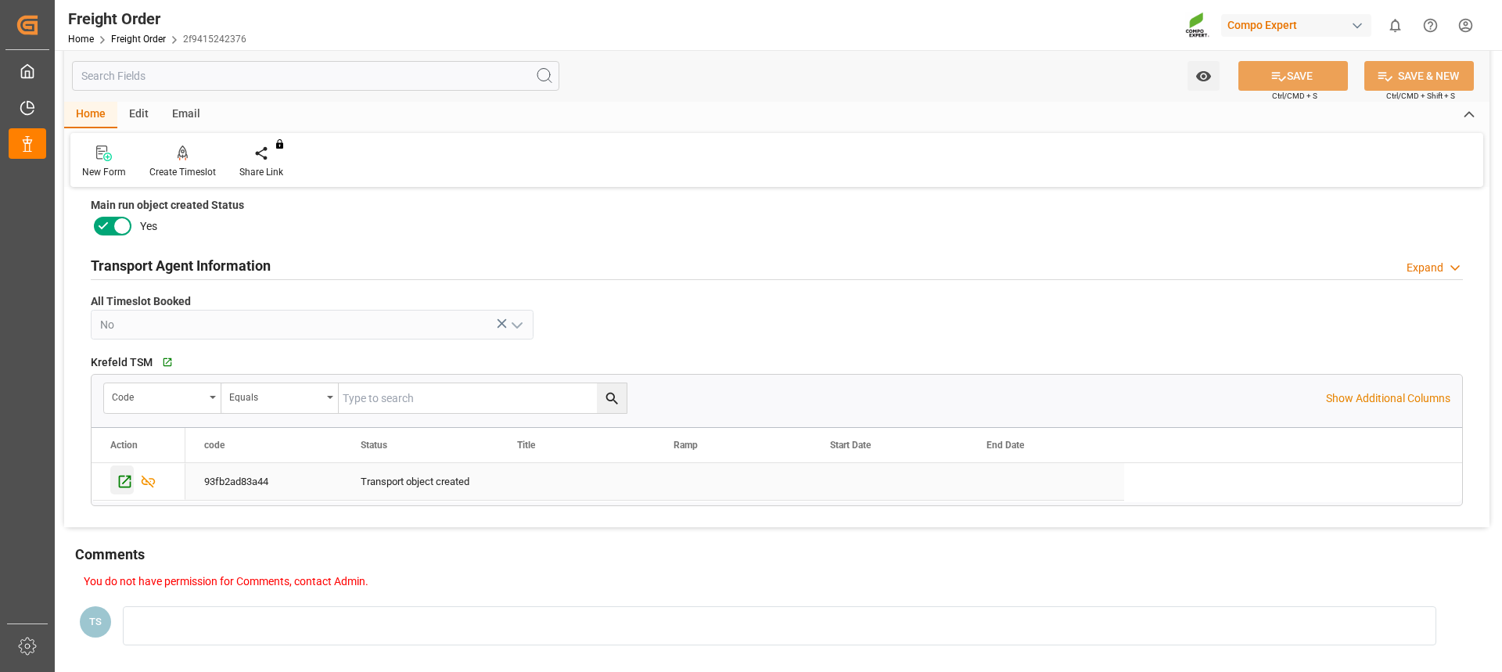
click at [126, 479] on icon "Press SPACE to select this row." at bounding box center [125, 481] width 16 height 16
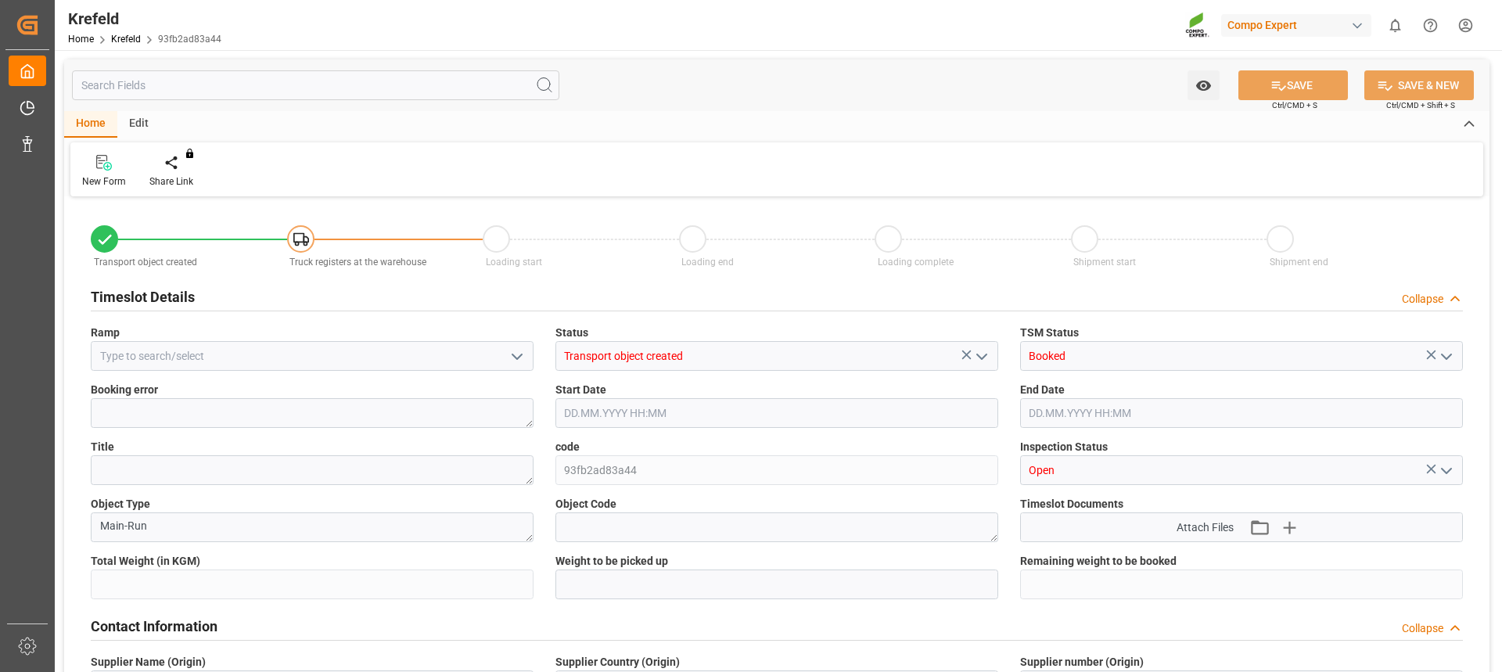
type input "24569.6"
type input "0"
type input "[DATE] 14:48"
type input "[DATE] 07:14"
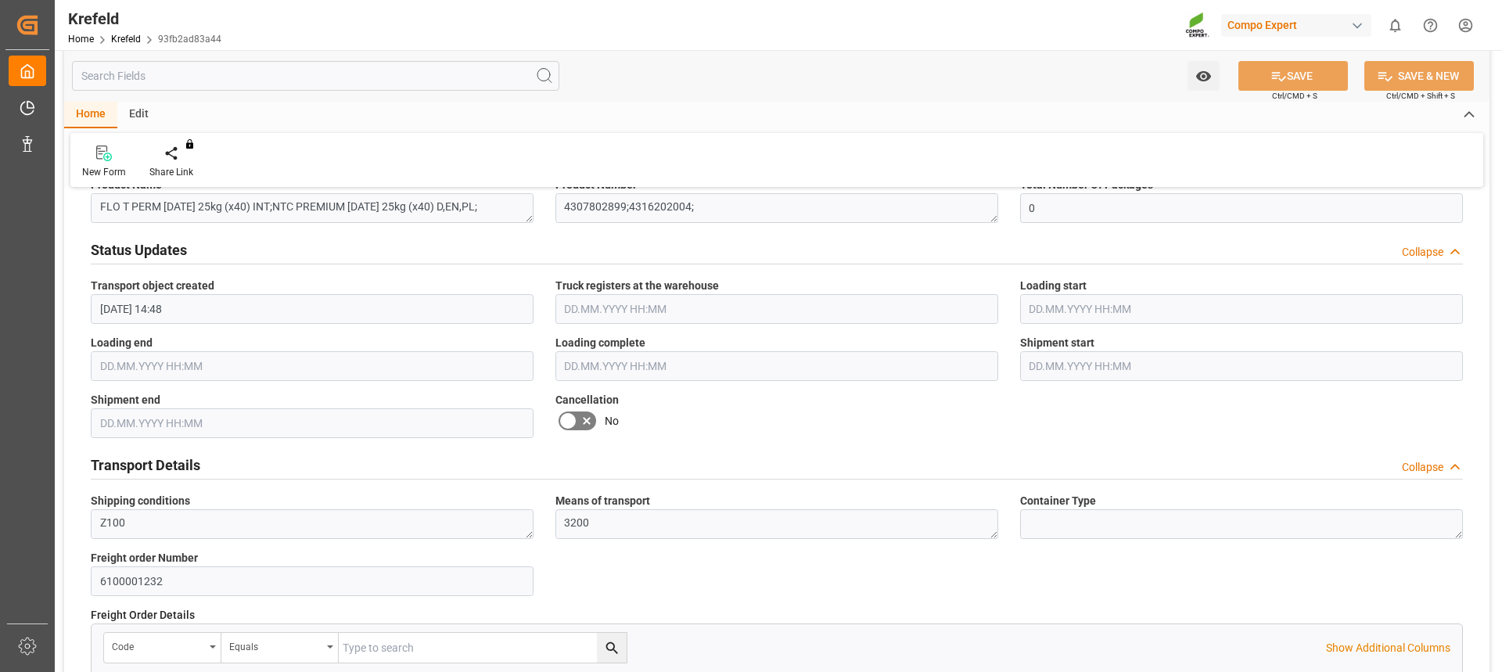
scroll to position [782, 0]
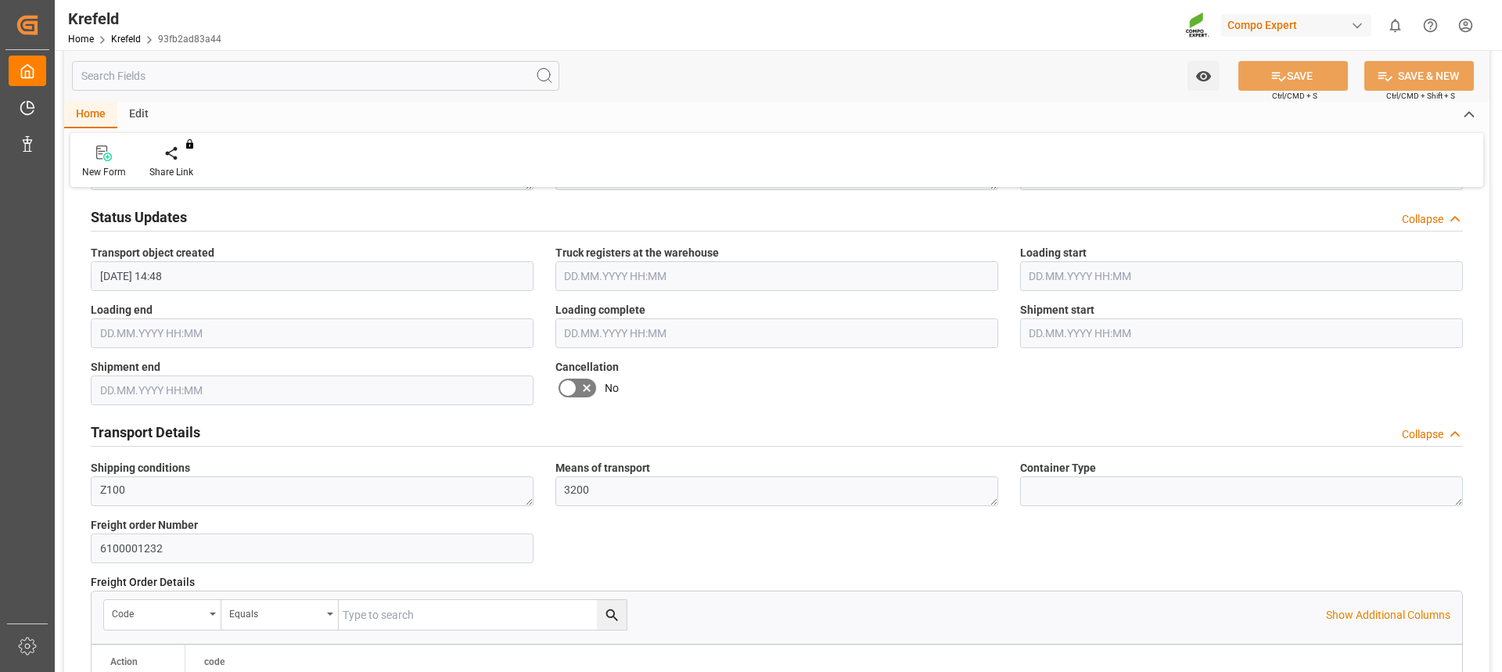
click at [577, 392] on icon at bounding box center [586, 388] width 19 height 19
click at [0, 0] on input "checkbox" at bounding box center [0, 0] width 0 height 0
click at [1328, 75] on button "SAVE" at bounding box center [1294, 76] width 110 height 30
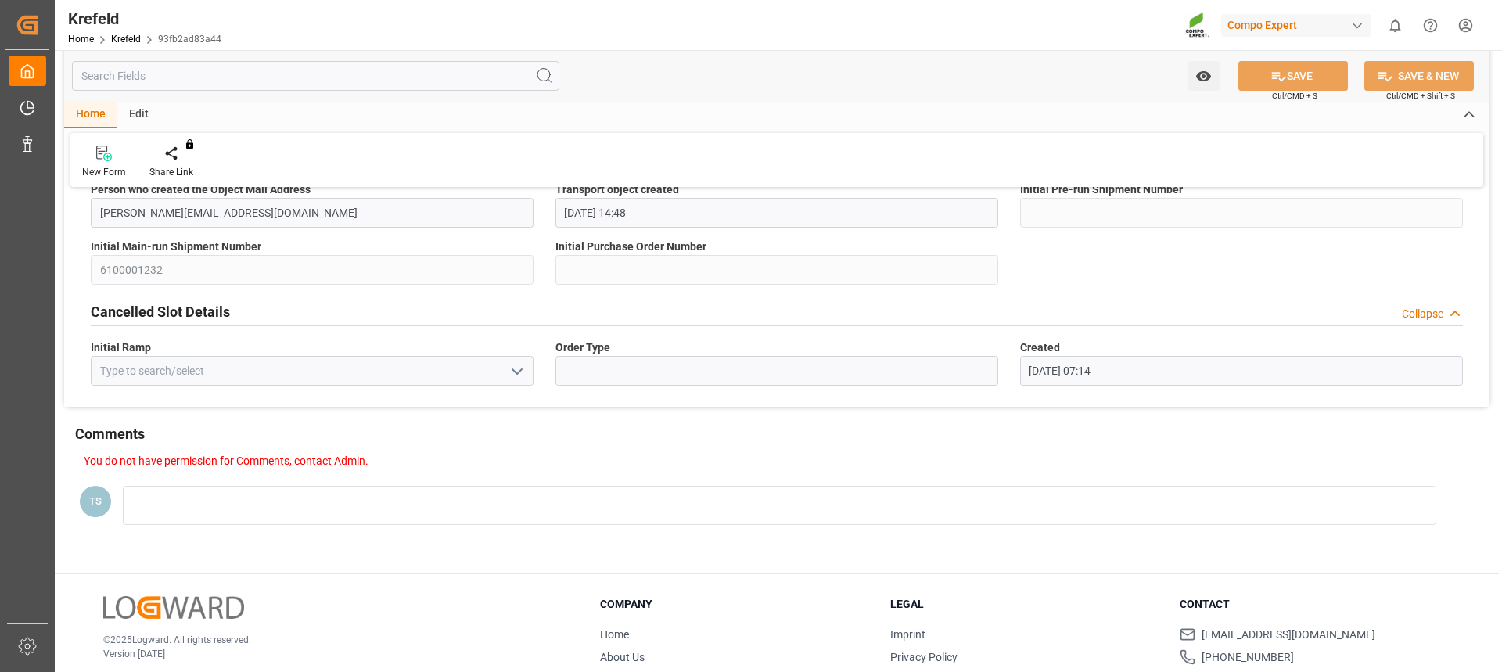
scroll to position [0, 0]
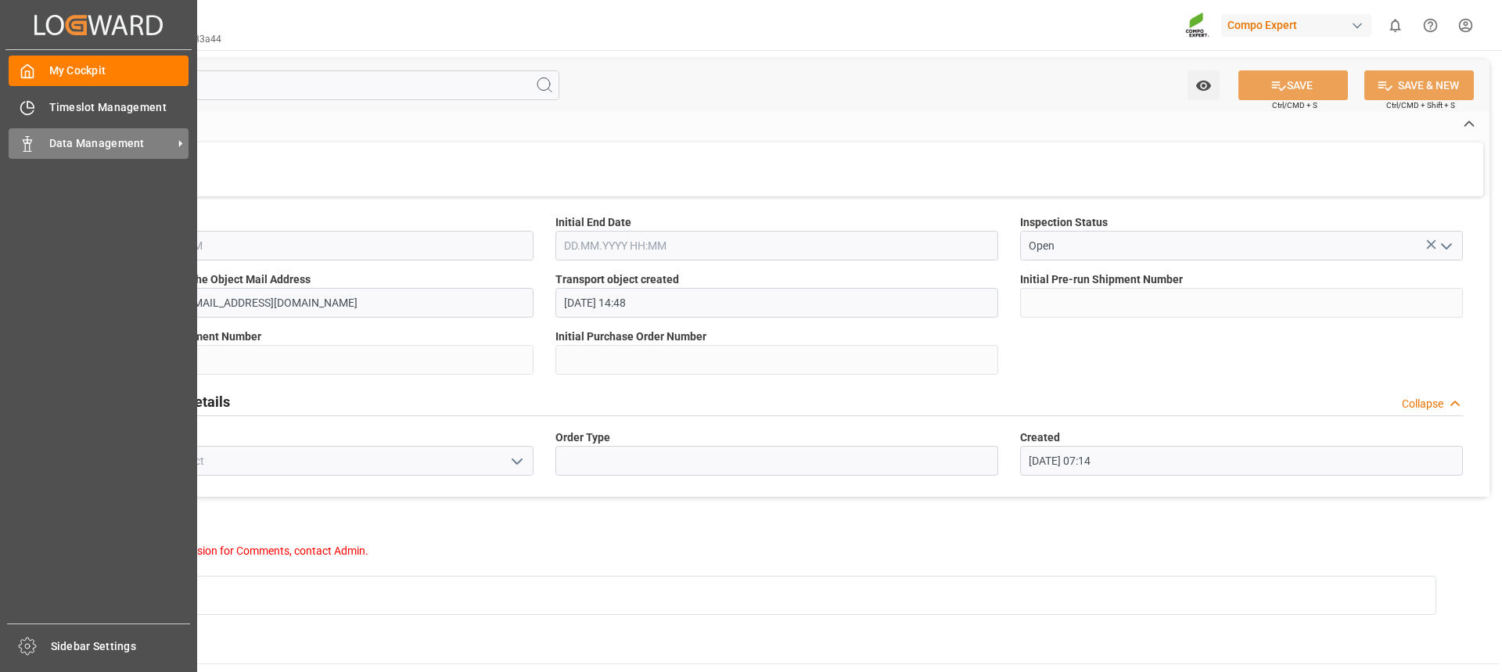
click at [38, 137] on div "Data Management Data Management" at bounding box center [99, 143] width 180 height 31
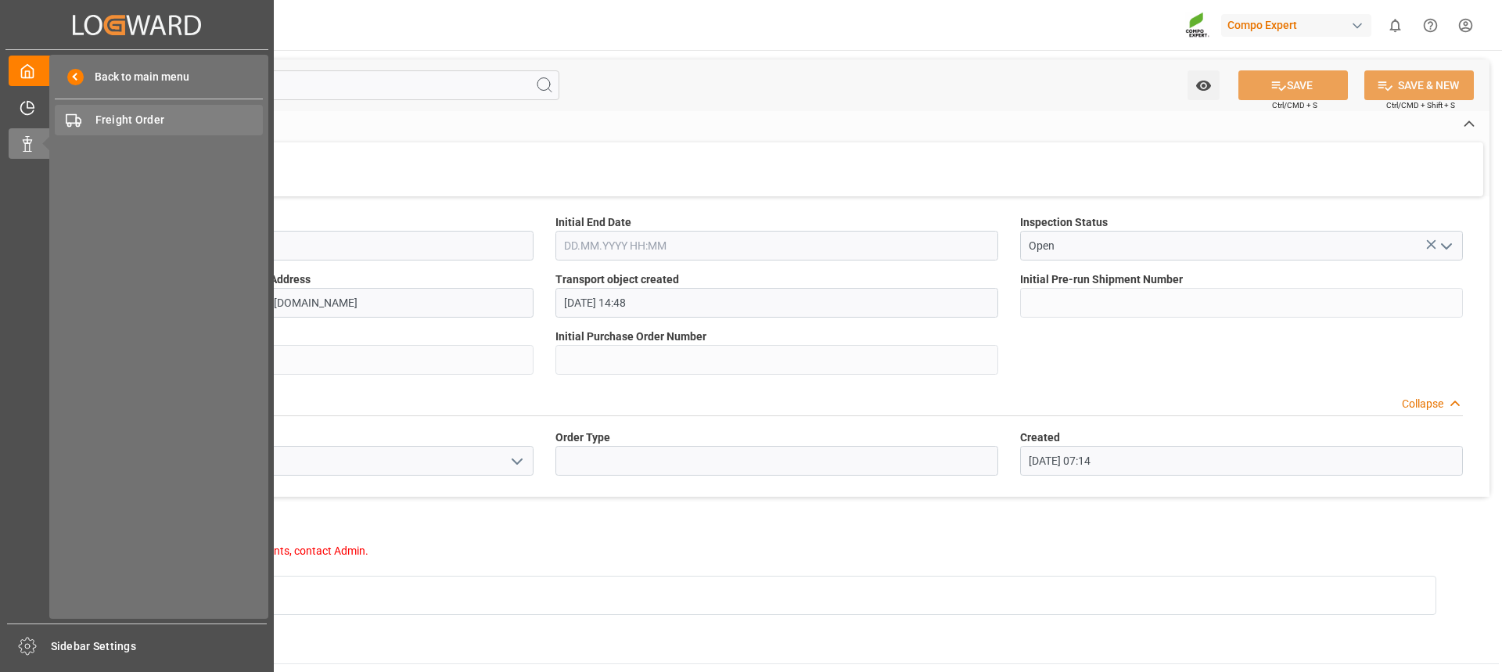
click at [120, 128] on span "Freight Order" at bounding box center [179, 120] width 168 height 16
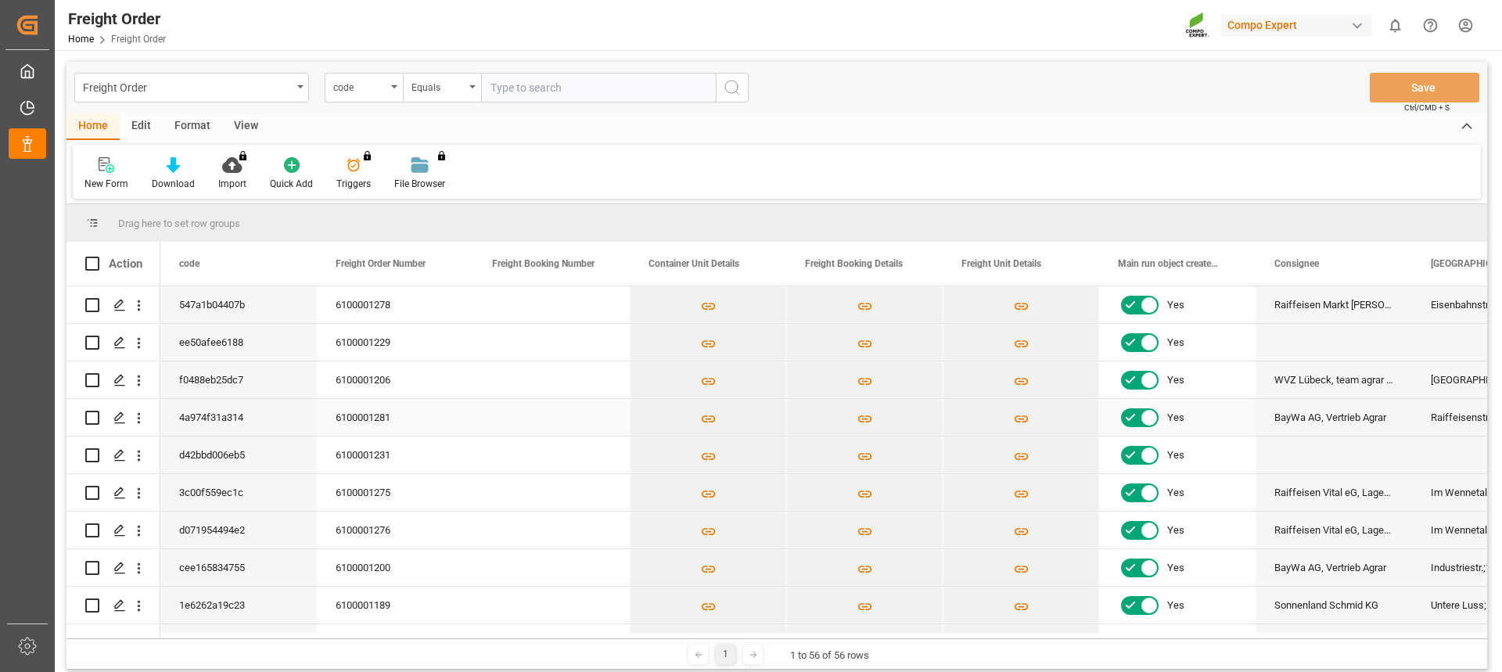
scroll to position [78, 0]
